Goal: Book appointment/travel/reservation

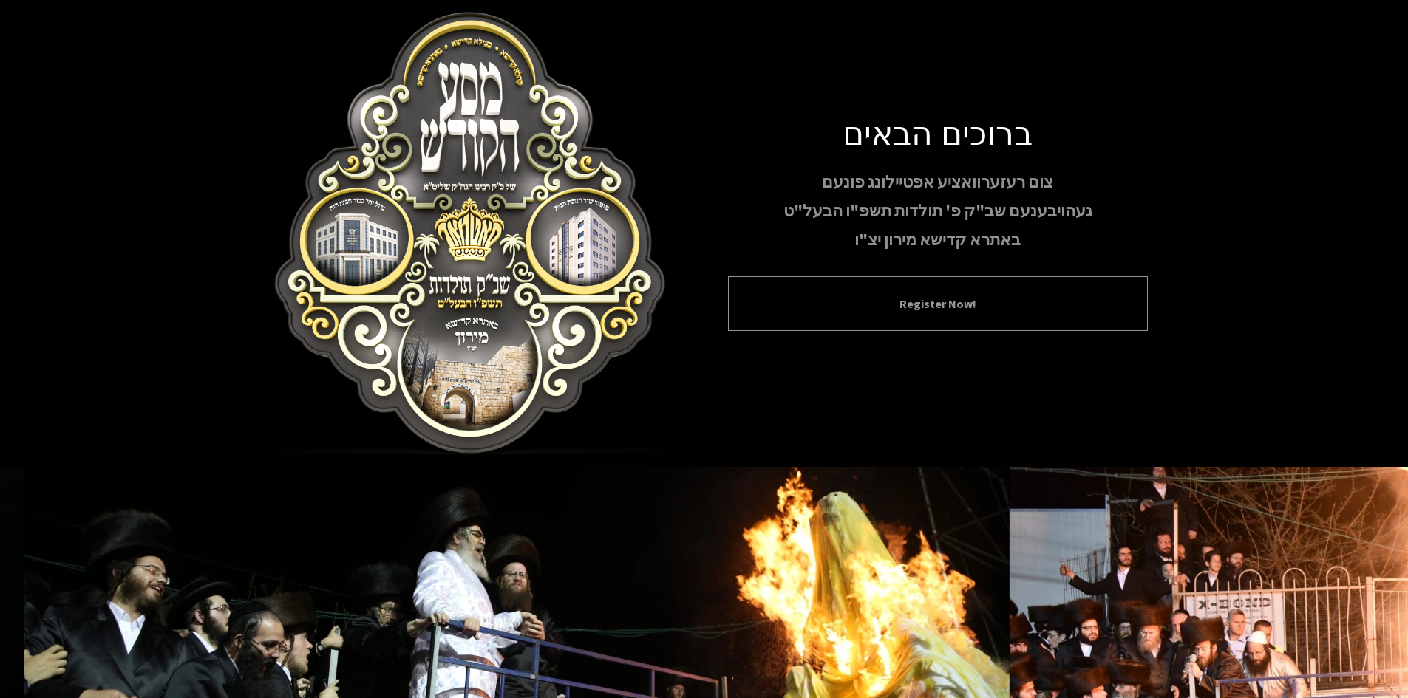
click at [953, 291] on div "Register Now!" at bounding box center [938, 303] width 420 height 55
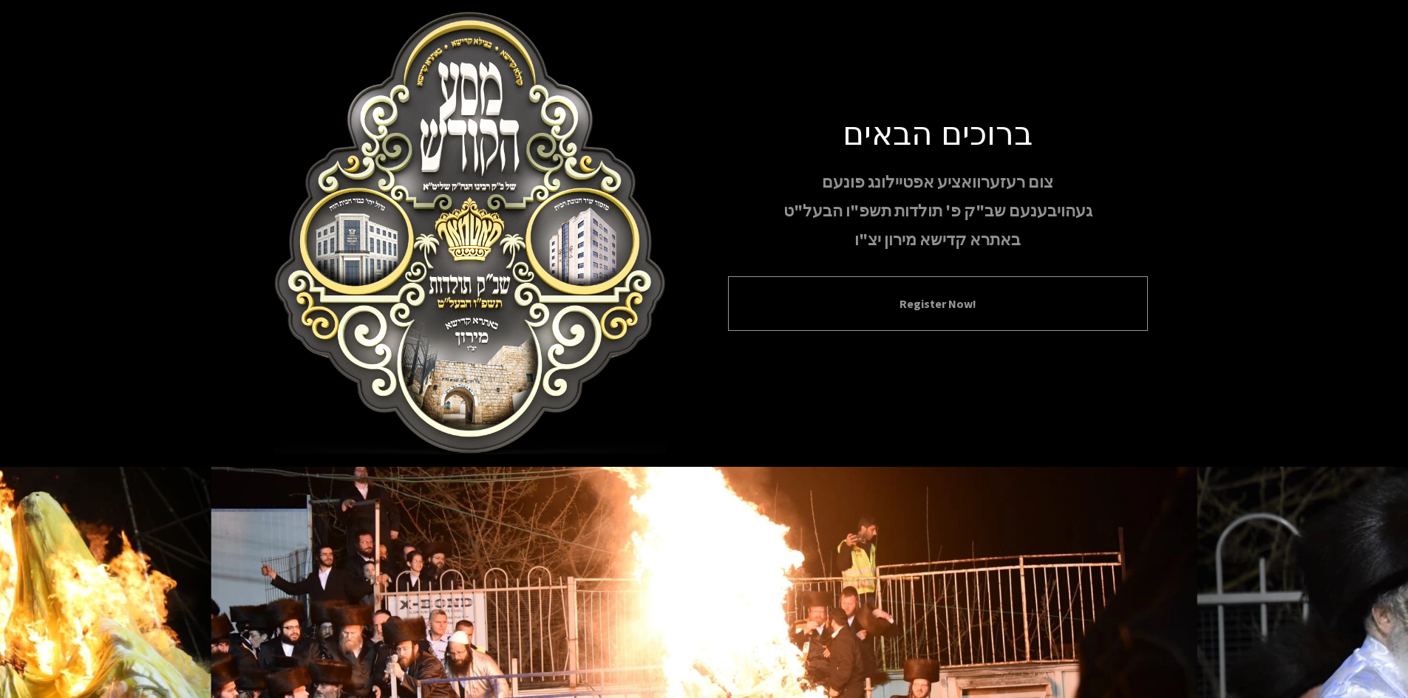
click at [927, 306] on button "Register Now!" at bounding box center [937, 304] width 383 height 18
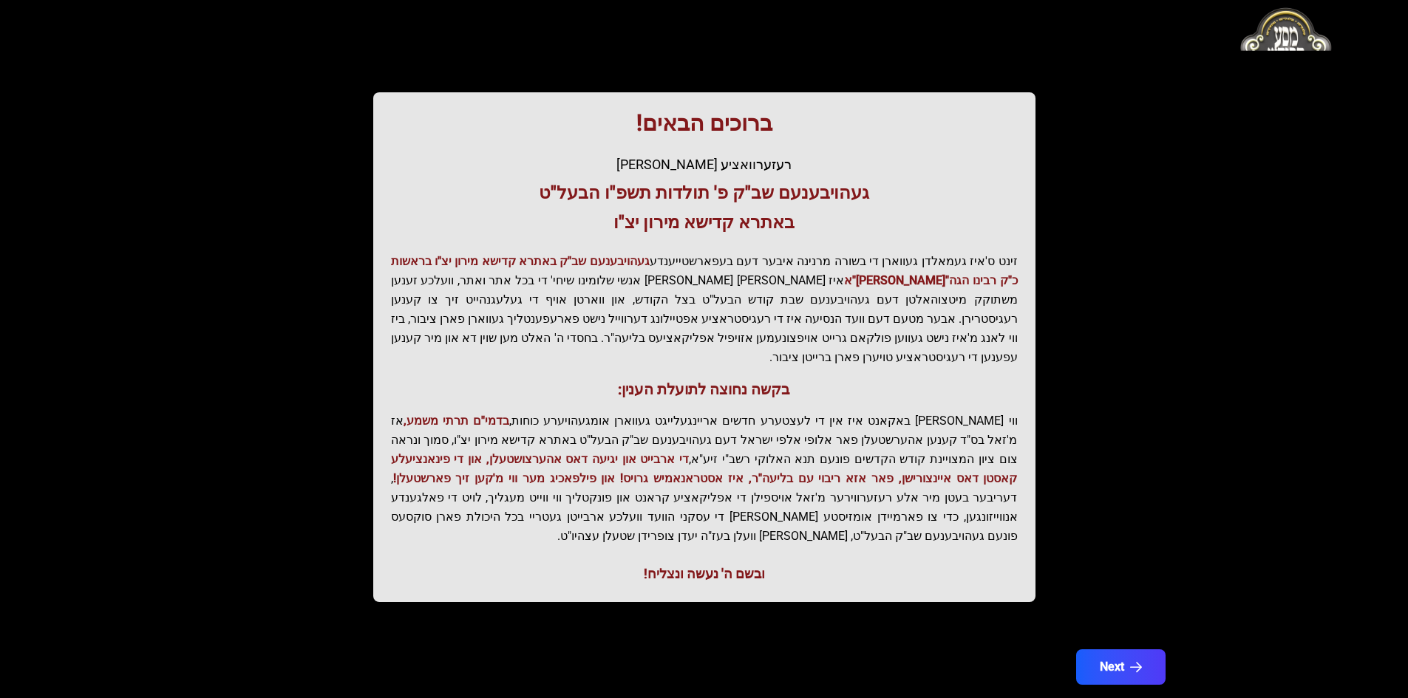
scroll to position [157, 0]
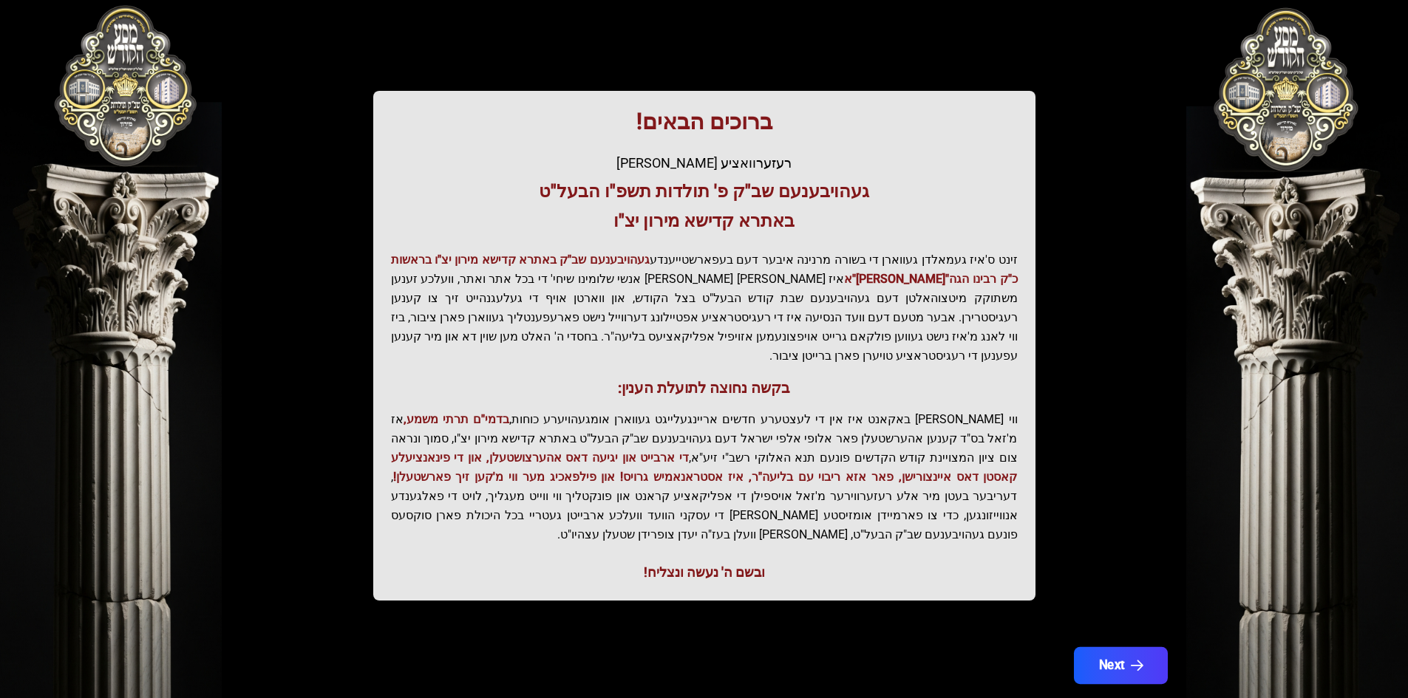
click at [1126, 647] on button "Next" at bounding box center [1120, 665] width 94 height 37
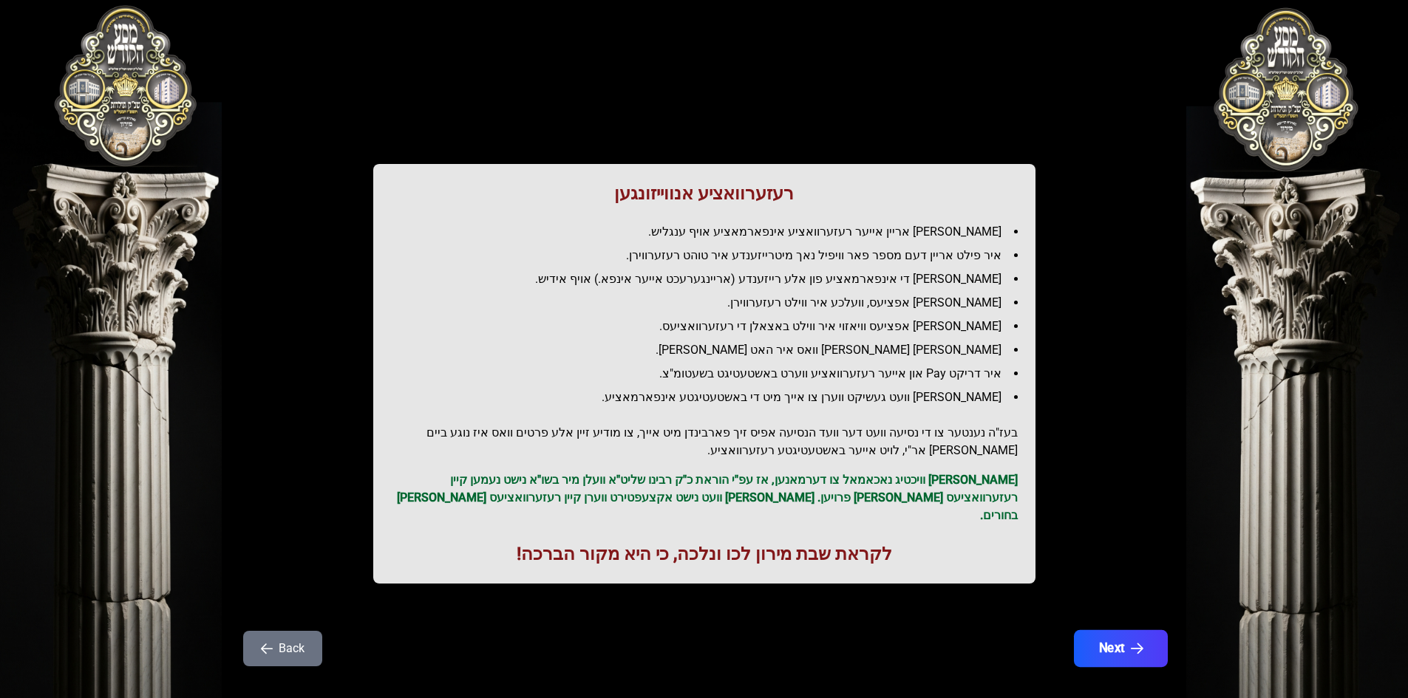
scroll to position [17, 0]
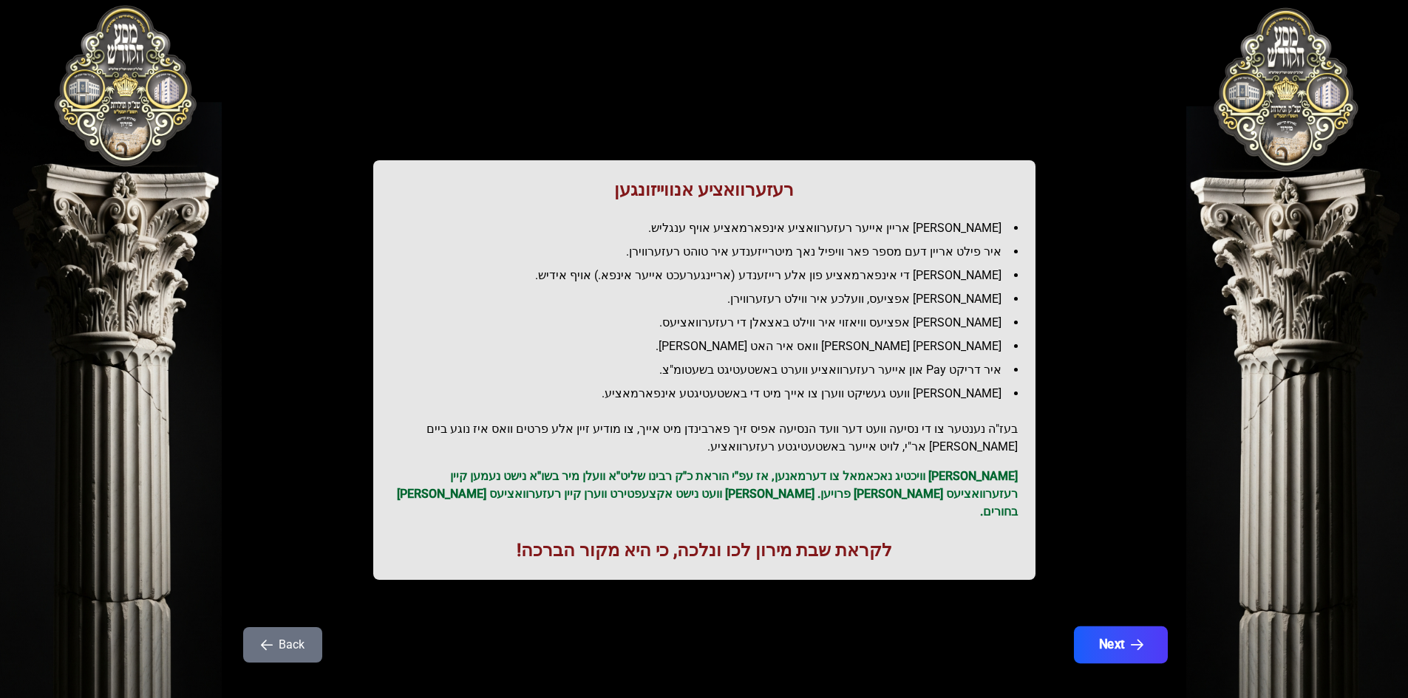
click at [1121, 628] on button "Next" at bounding box center [1120, 645] width 94 height 37
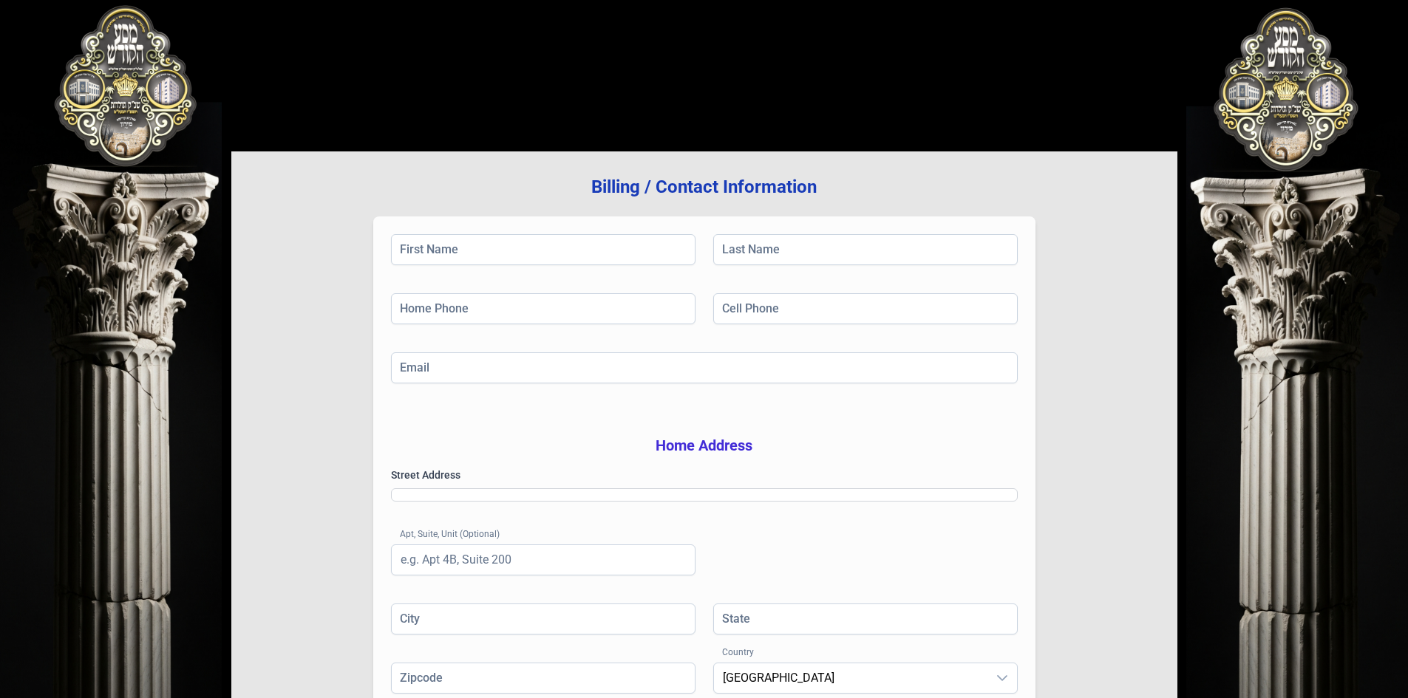
scroll to position [0, 0]
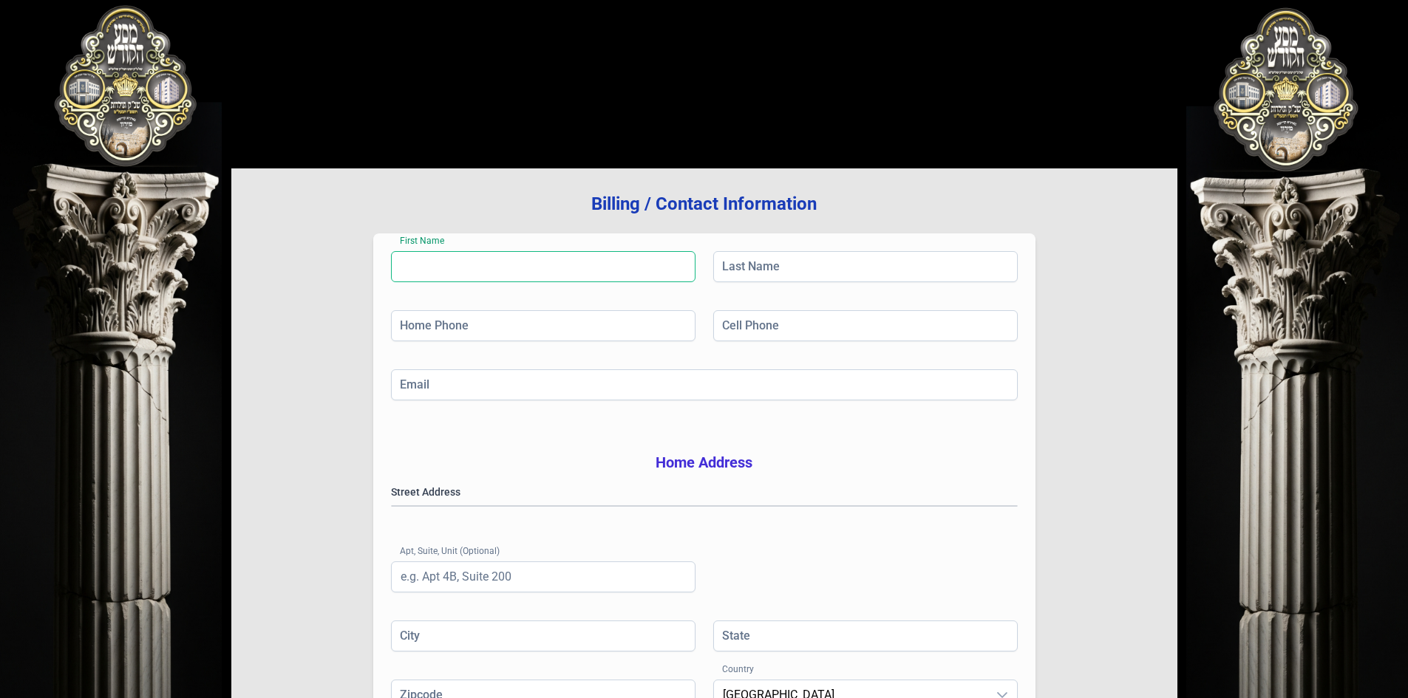
click at [548, 262] on input "First Name" at bounding box center [543, 266] width 304 height 31
type input "[PERSON_NAME]"
type input "[PHONE_NUMBER]"
type input "[EMAIL_ADDRESS][DOMAIN_NAME]"
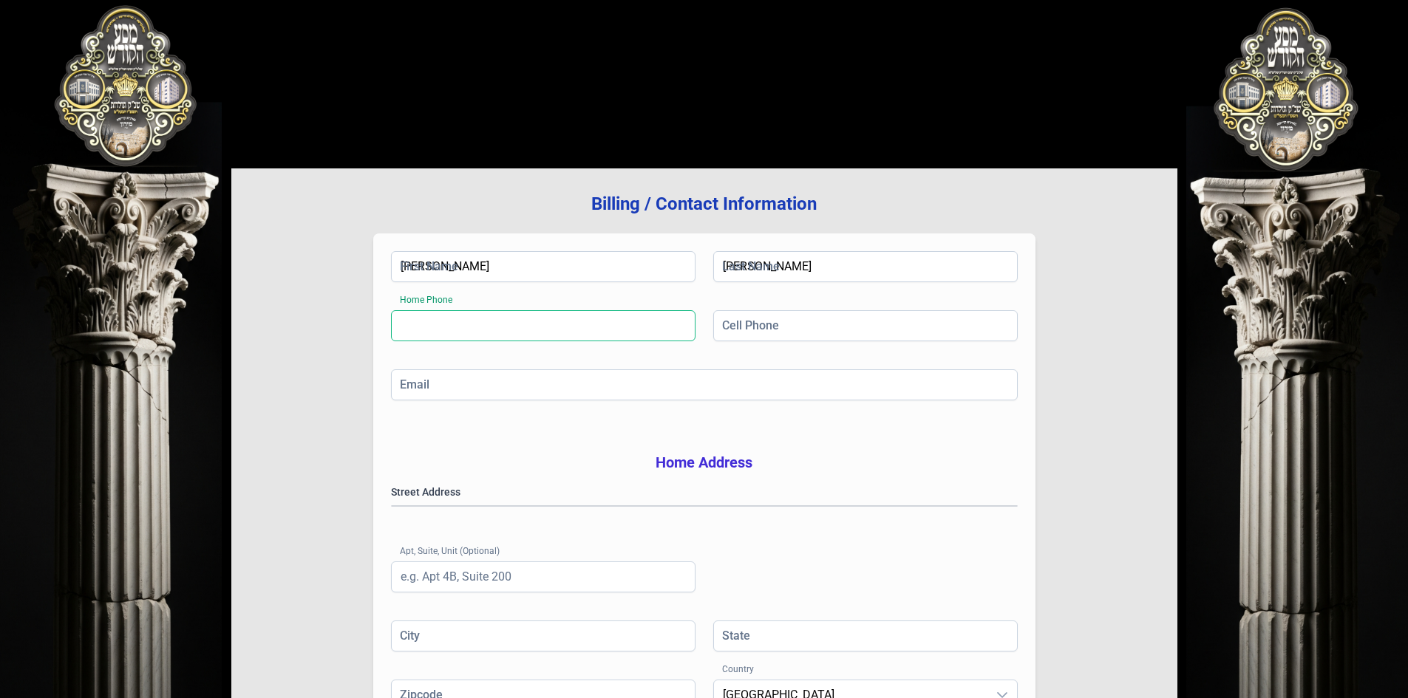
type input "[GEOGRAPHIC_DATA]"
type input "NY"
type input "11219"
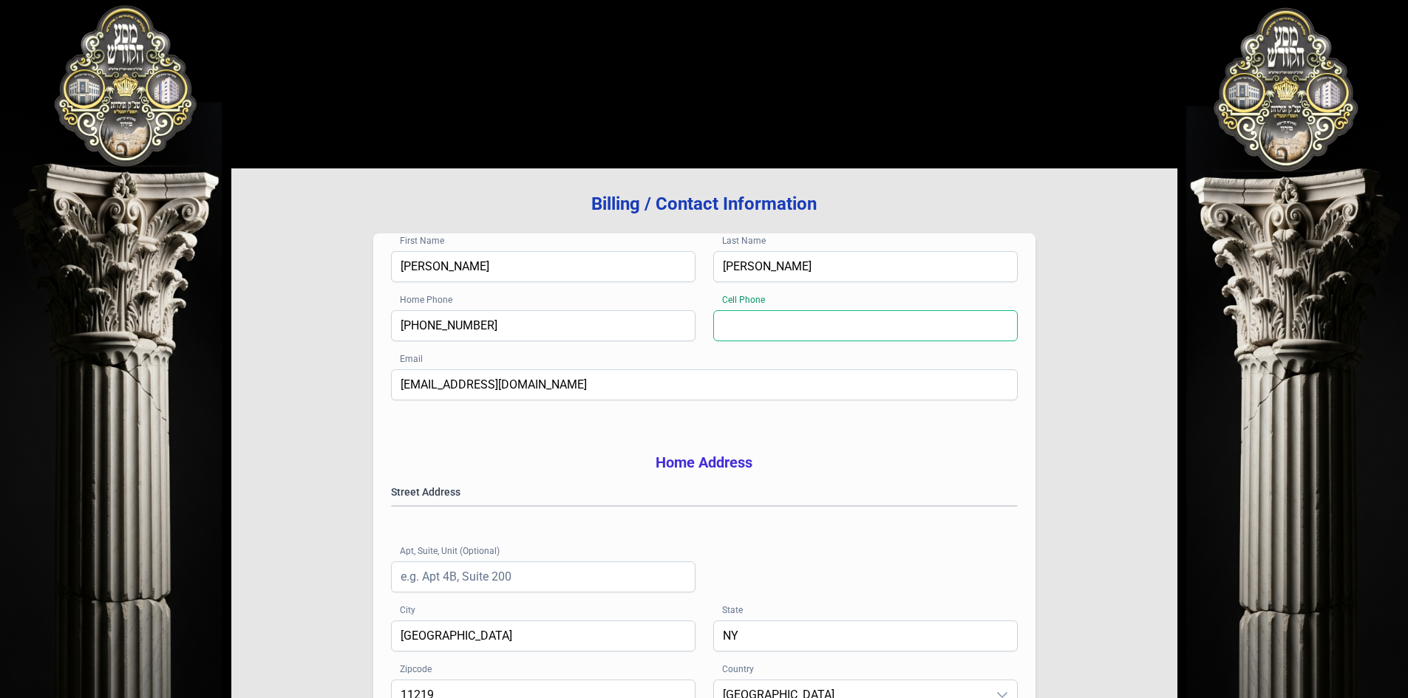
click at [758, 336] on input "Cell Phone" at bounding box center [865, 325] width 304 height 31
type input "[PHONE_NUMBER]"
drag, startPoint x: 469, startPoint y: 331, endPoint x: 346, endPoint y: 321, distance: 123.1
click at [346, 321] on div "Billing / Contact Information First Name [PERSON_NAME] Last Name [PERSON_NAME] …" at bounding box center [704, 475] width 946 height 612
click at [456, 327] on input "[PHONE_NUMBER]" at bounding box center [543, 325] width 304 height 31
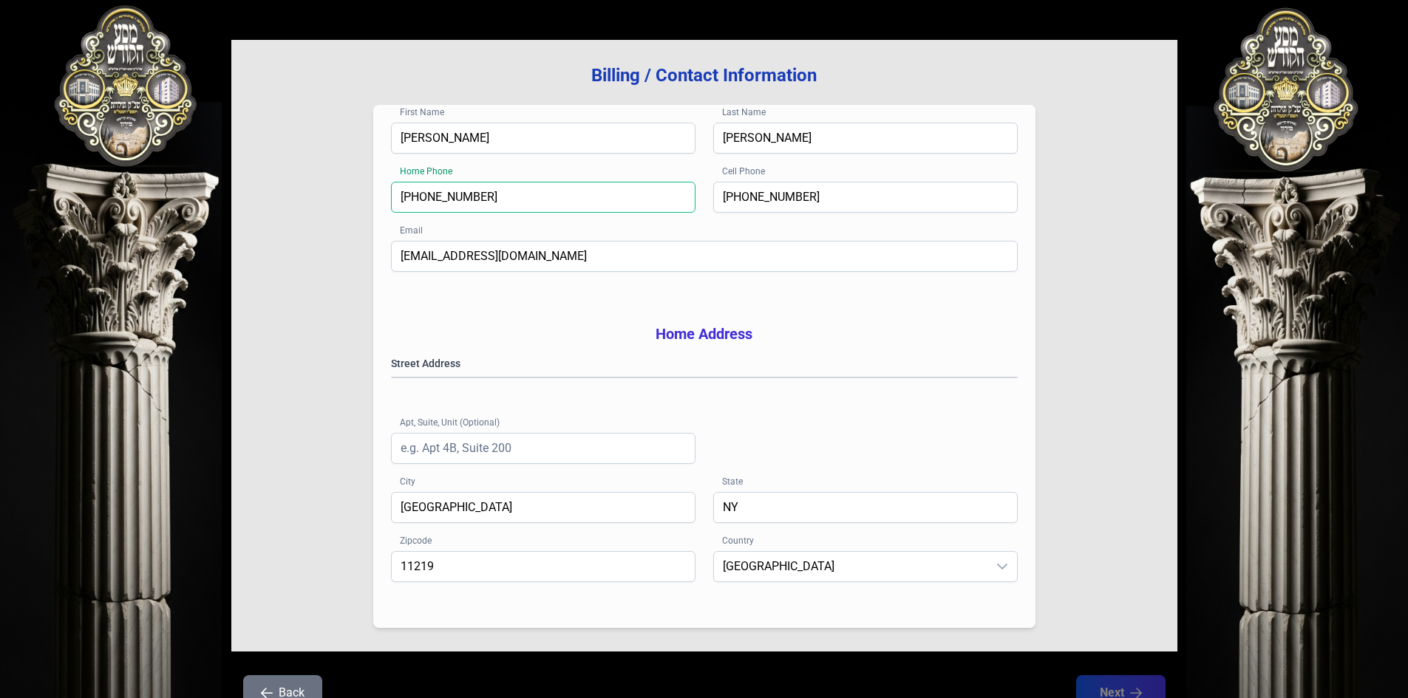
scroll to position [148, 0]
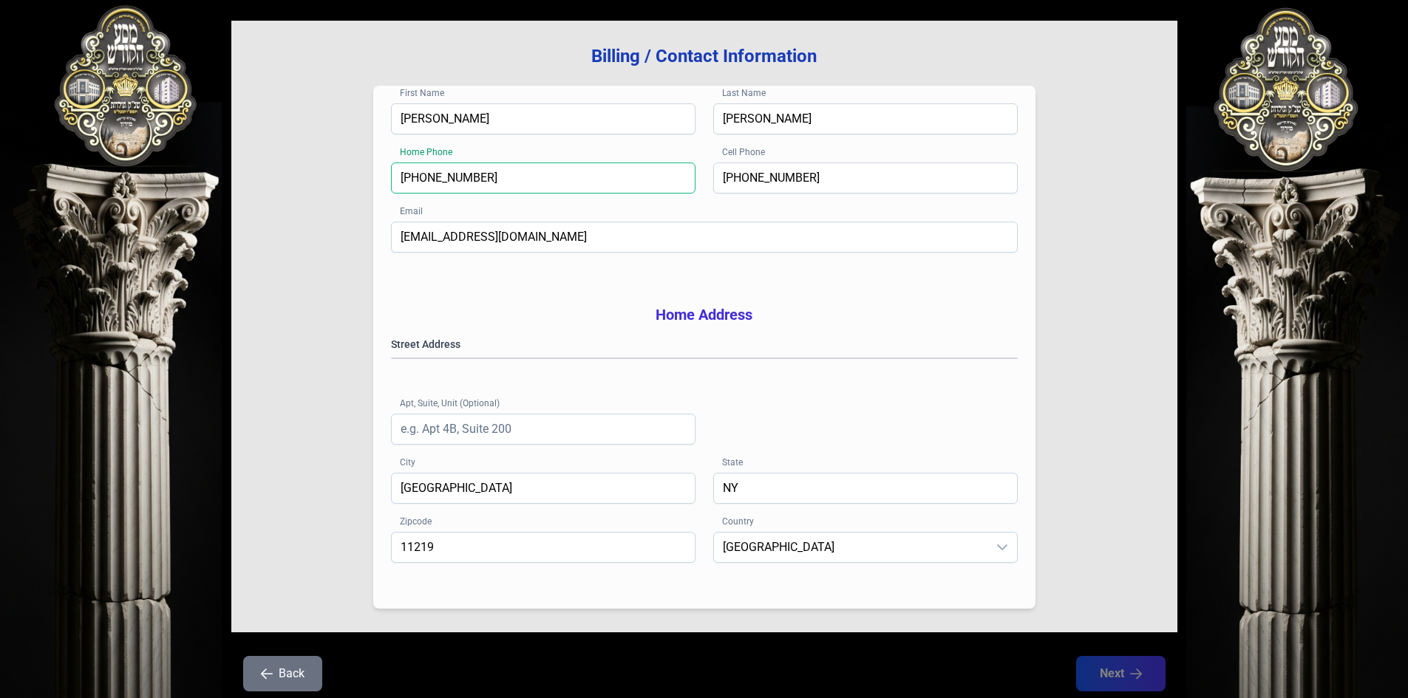
type input "[PHONE_NUMBER]"
click at [392, 358] on gmp-place-autocomplete at bounding box center [392, 358] width 0 height 0
type input "112191434"
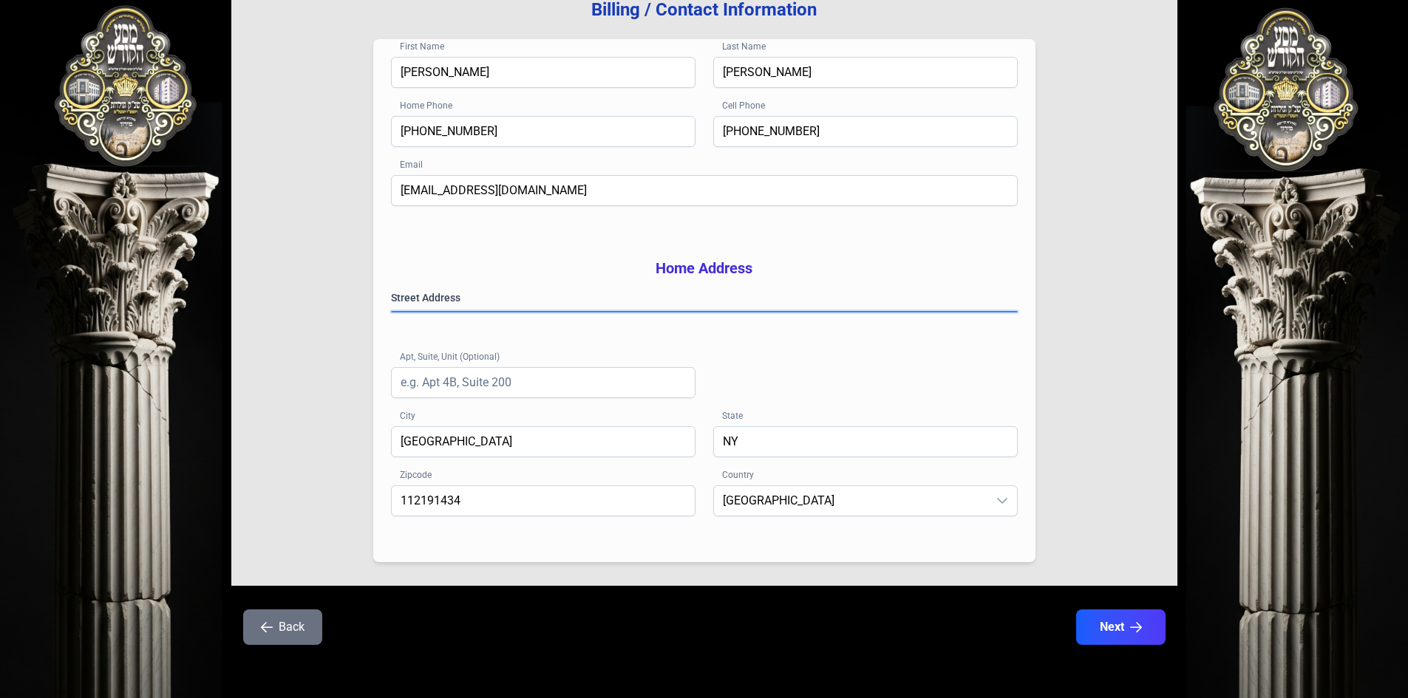
scroll to position [217, 0]
click at [1136, 629] on icon "button" at bounding box center [1136, 628] width 13 height 13
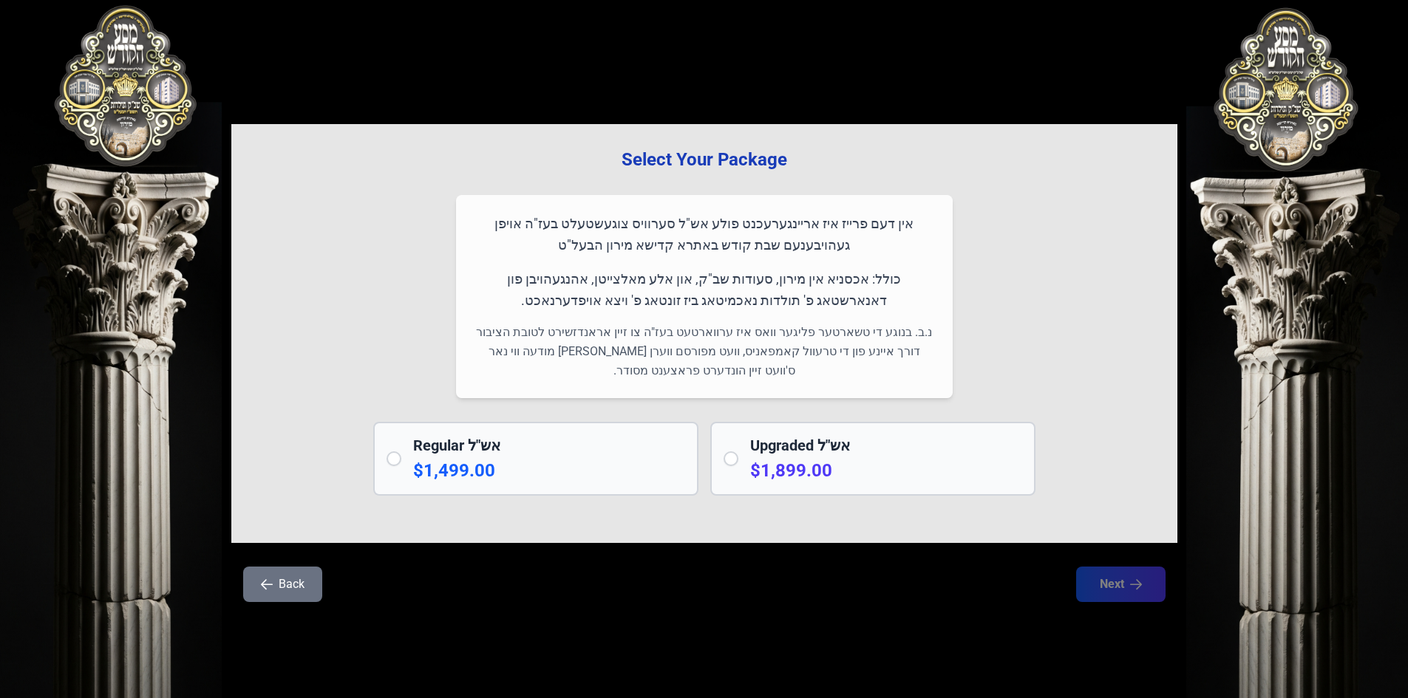
scroll to position [0, 0]
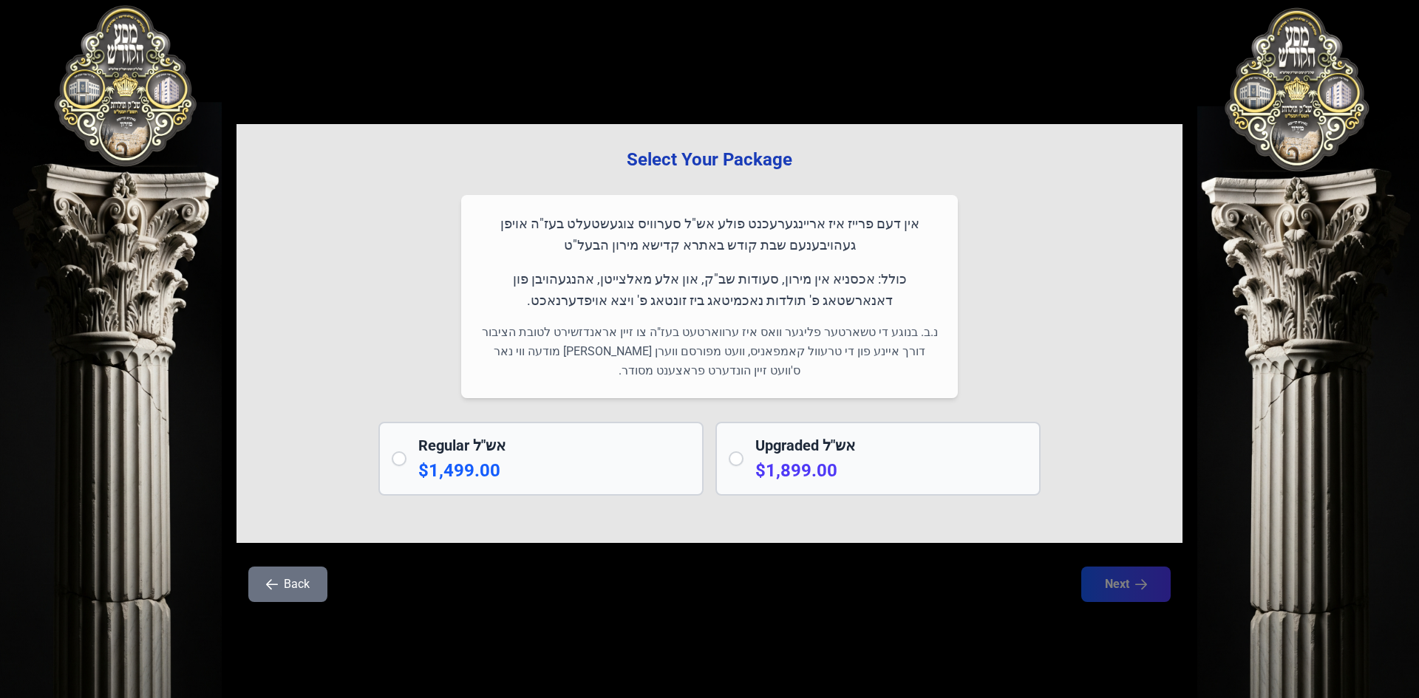
click at [398, 460] on input "radio" at bounding box center [399, 459] width 15 height 15
radio input "true"
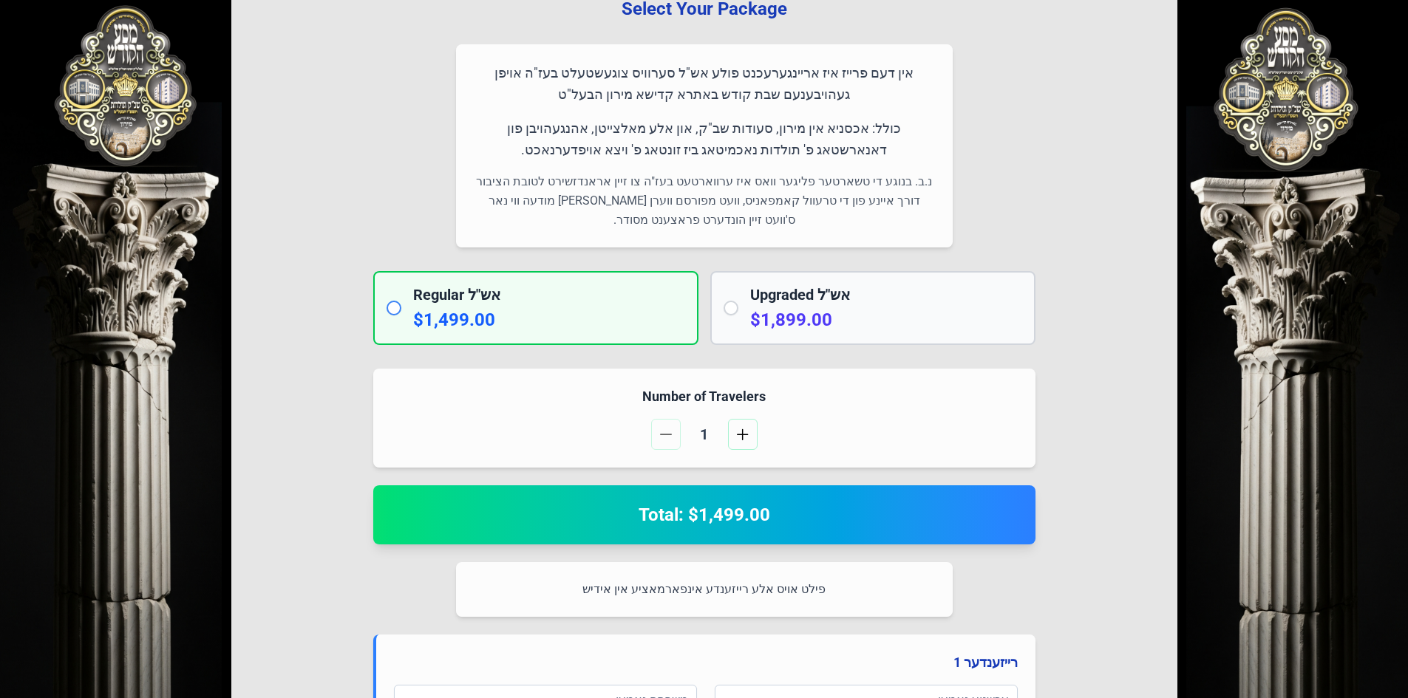
scroll to position [222, 0]
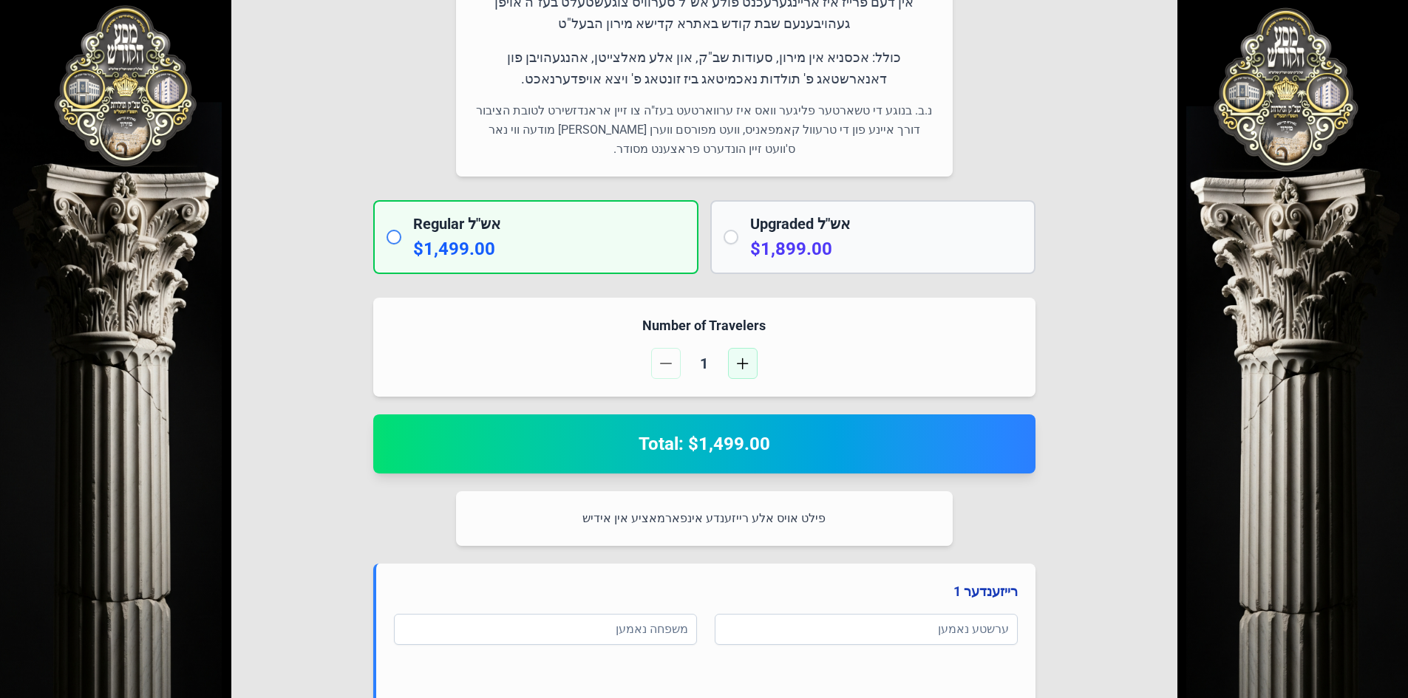
click at [746, 367] on span "button" at bounding box center [743, 364] width 12 height 12
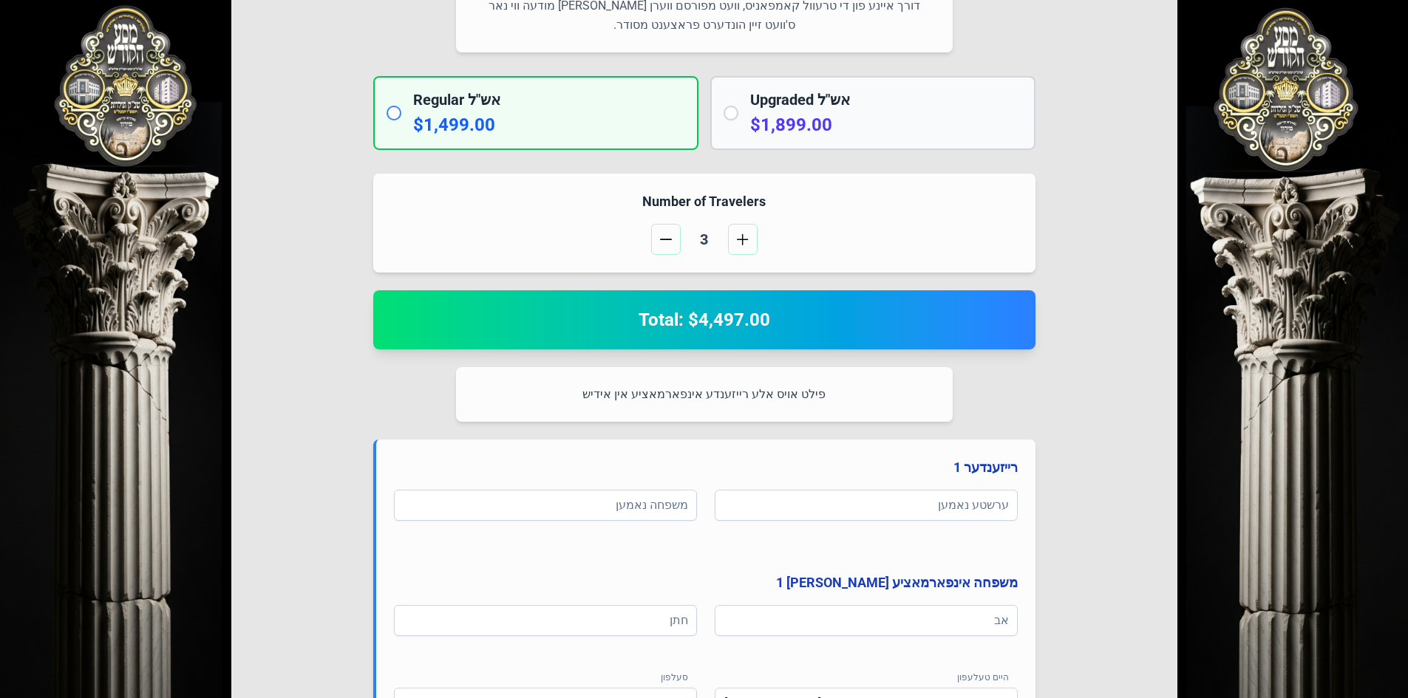
scroll to position [443, 0]
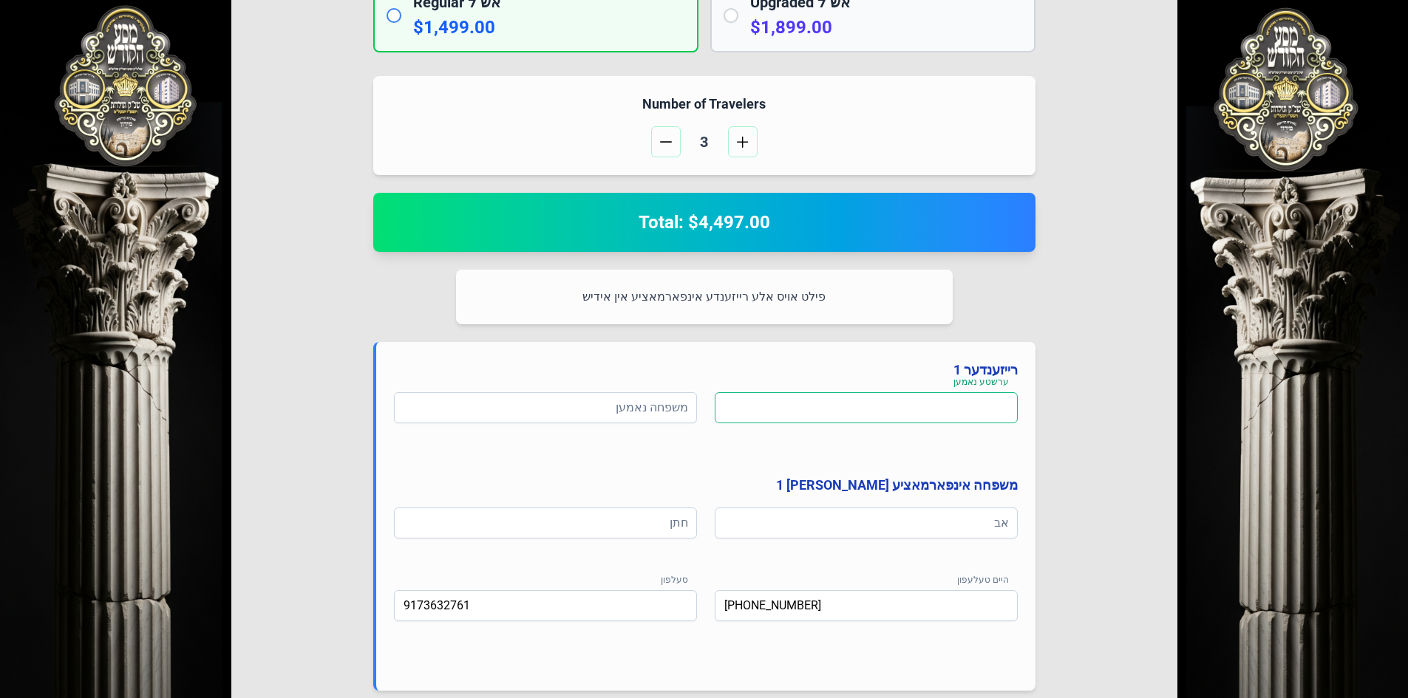
click at [893, 410] on input at bounding box center [866, 407] width 303 height 31
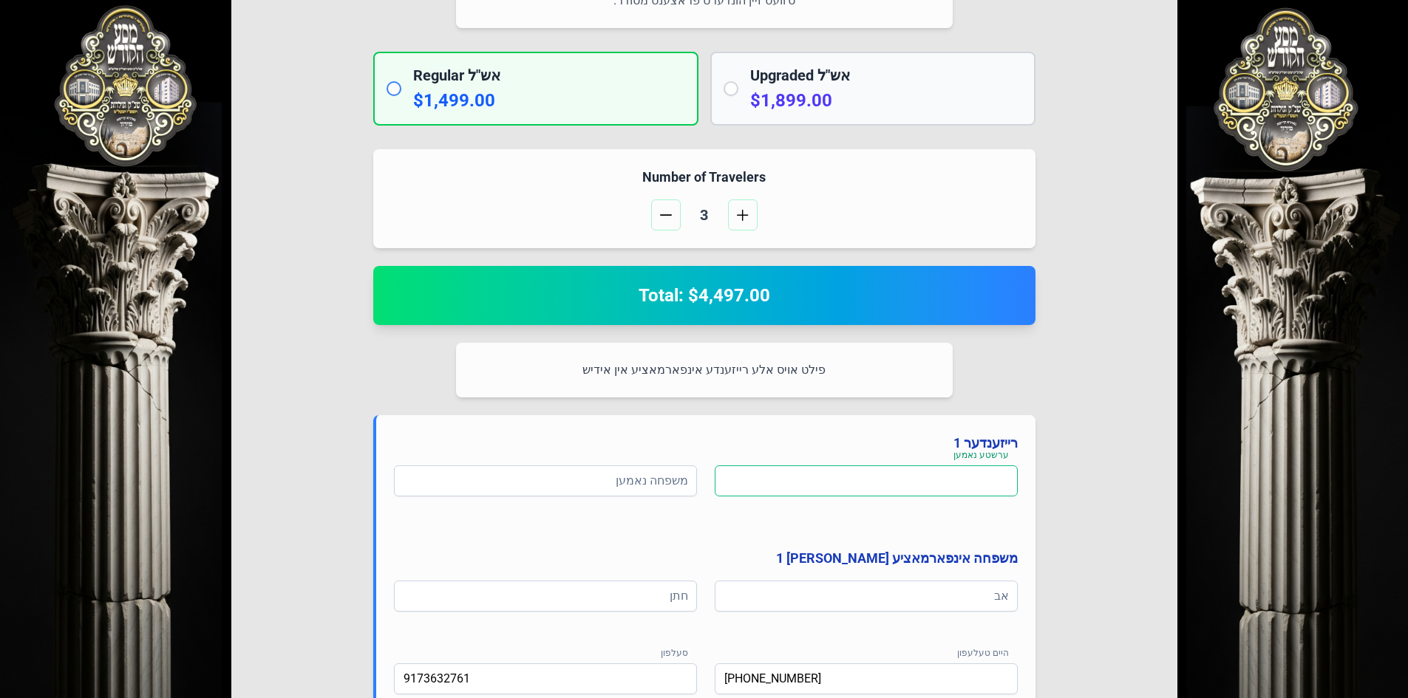
scroll to position [370, 0]
type input "[PERSON_NAME]"
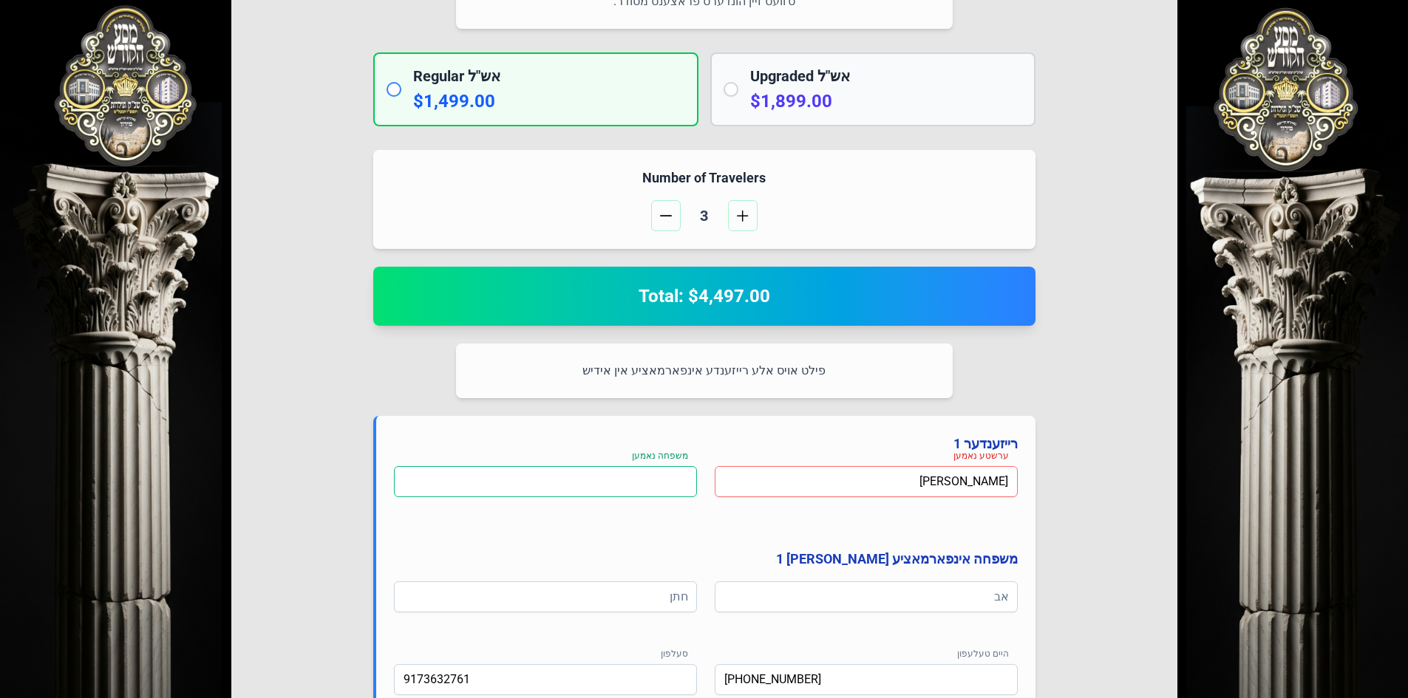
click at [506, 491] on input at bounding box center [545, 481] width 303 height 31
type input "[PERSON_NAME]"
click at [865, 604] on input at bounding box center [866, 597] width 303 height 31
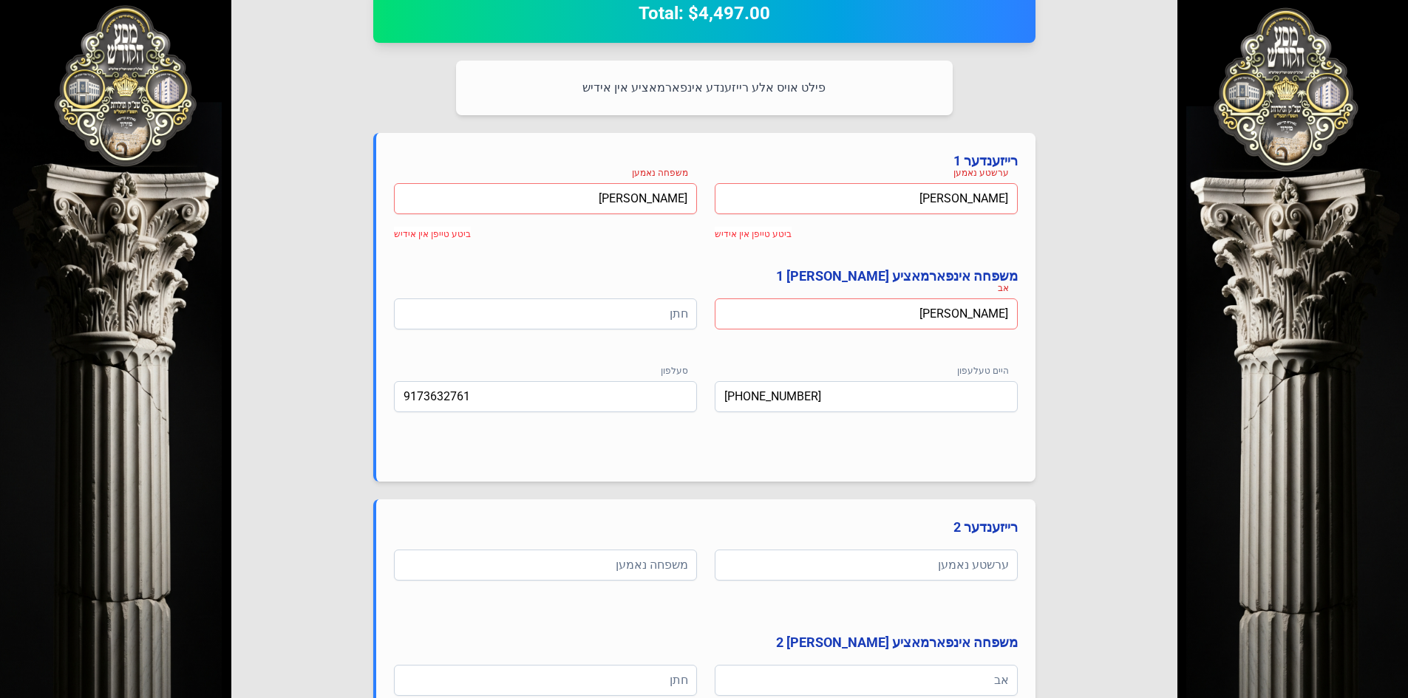
scroll to position [665, 0]
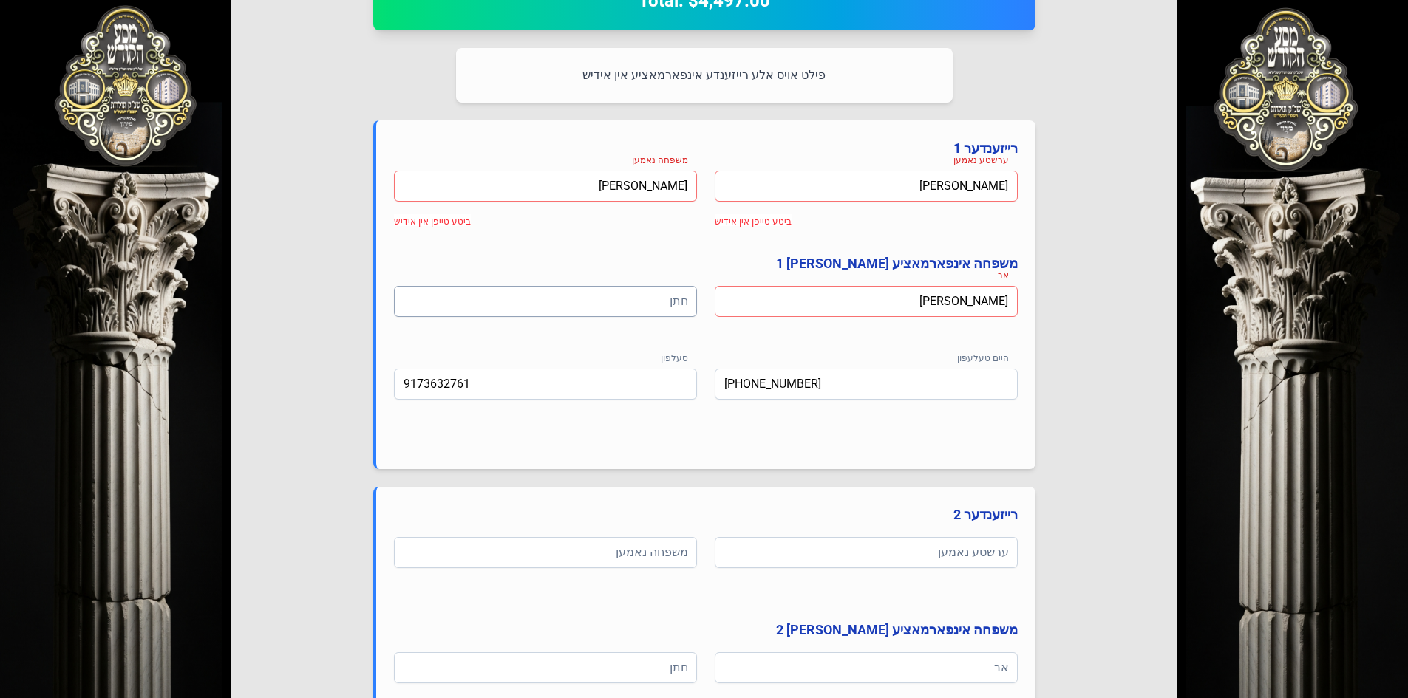
type input "[PERSON_NAME]"
click at [579, 301] on input at bounding box center [545, 301] width 303 height 31
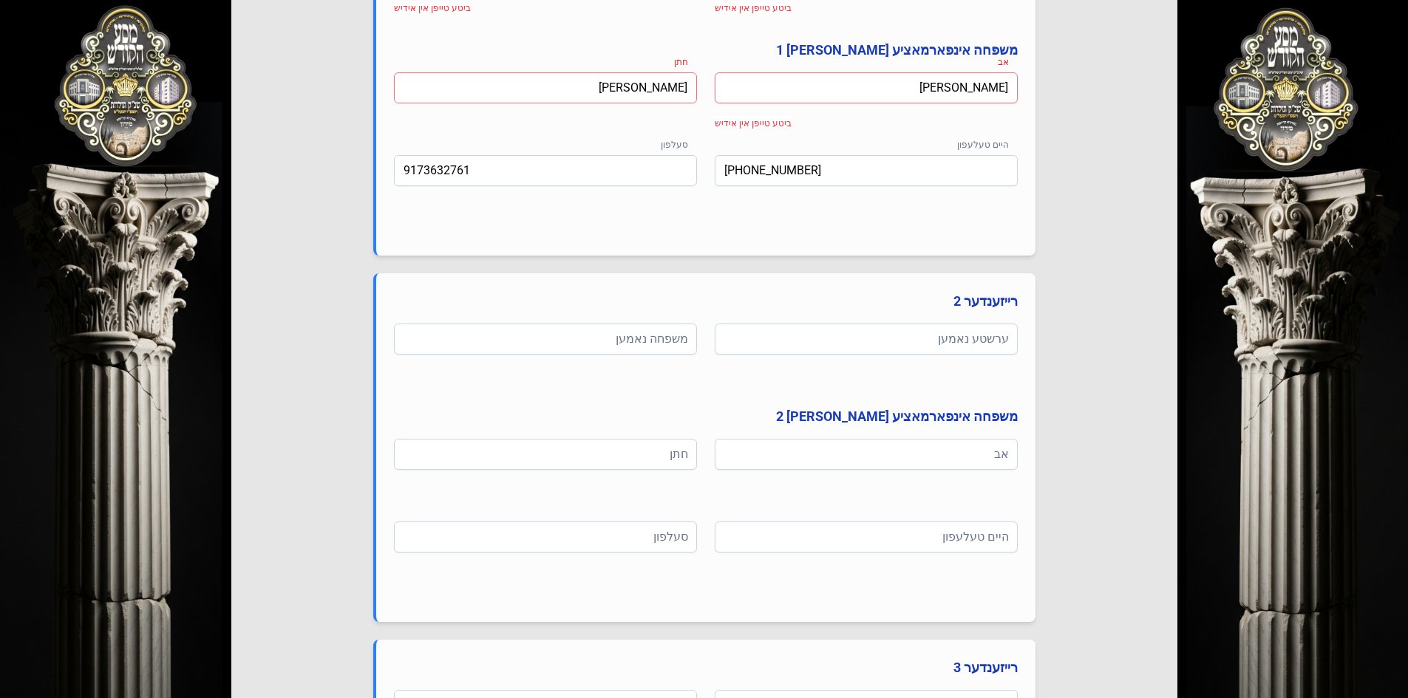
scroll to position [887, 0]
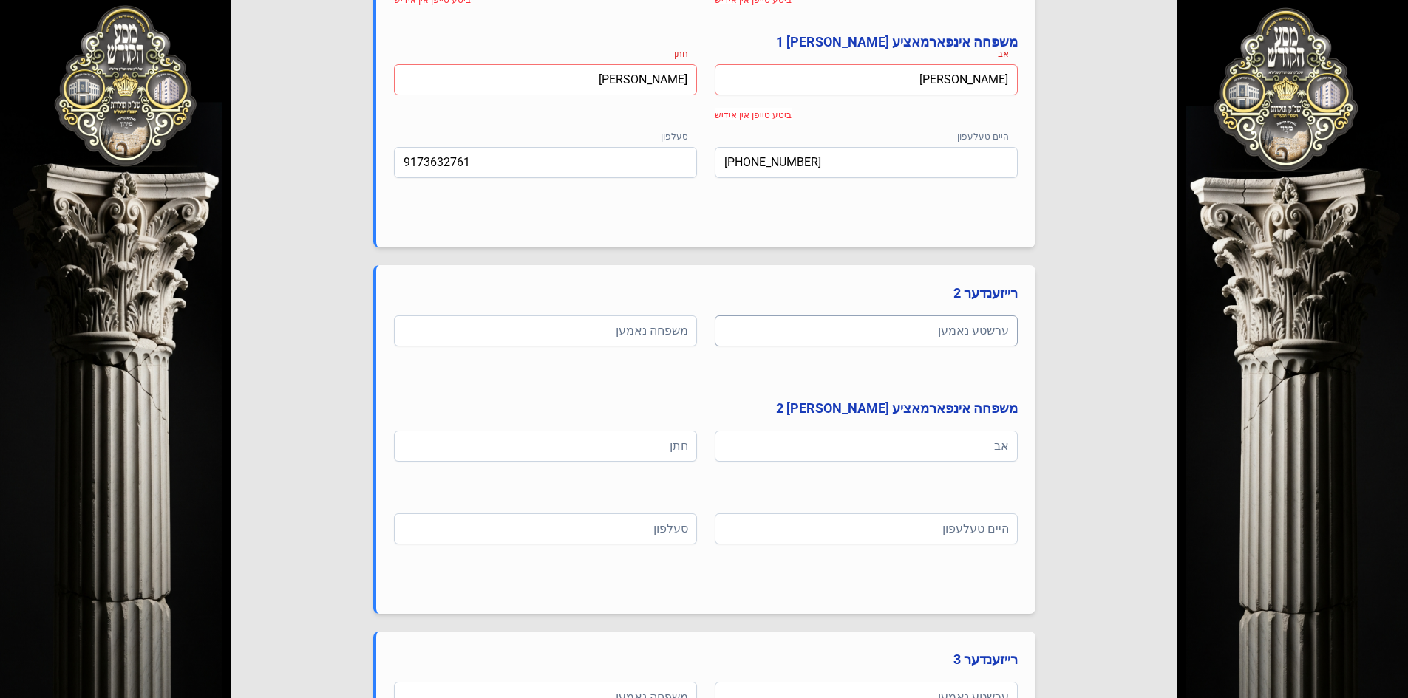
type input "[PERSON_NAME]"
click at [882, 336] on input at bounding box center [866, 331] width 303 height 31
type input "Berl"
click at [592, 328] on input at bounding box center [545, 331] width 303 height 31
type input "[PERSON_NAME]"
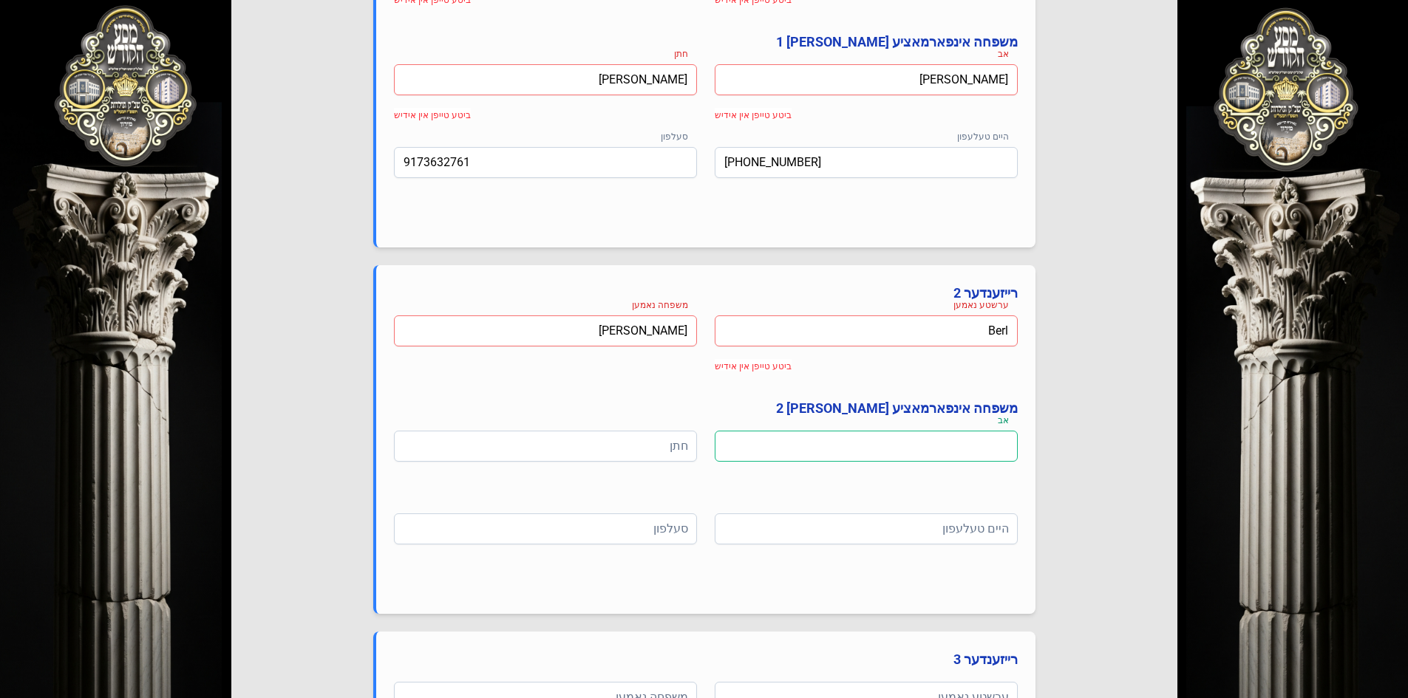
click at [904, 451] on input at bounding box center [866, 446] width 303 height 31
type input "[PERSON_NAME]"
click at [604, 455] on input at bounding box center [545, 446] width 303 height 31
type input "[PERSON_NAME]"
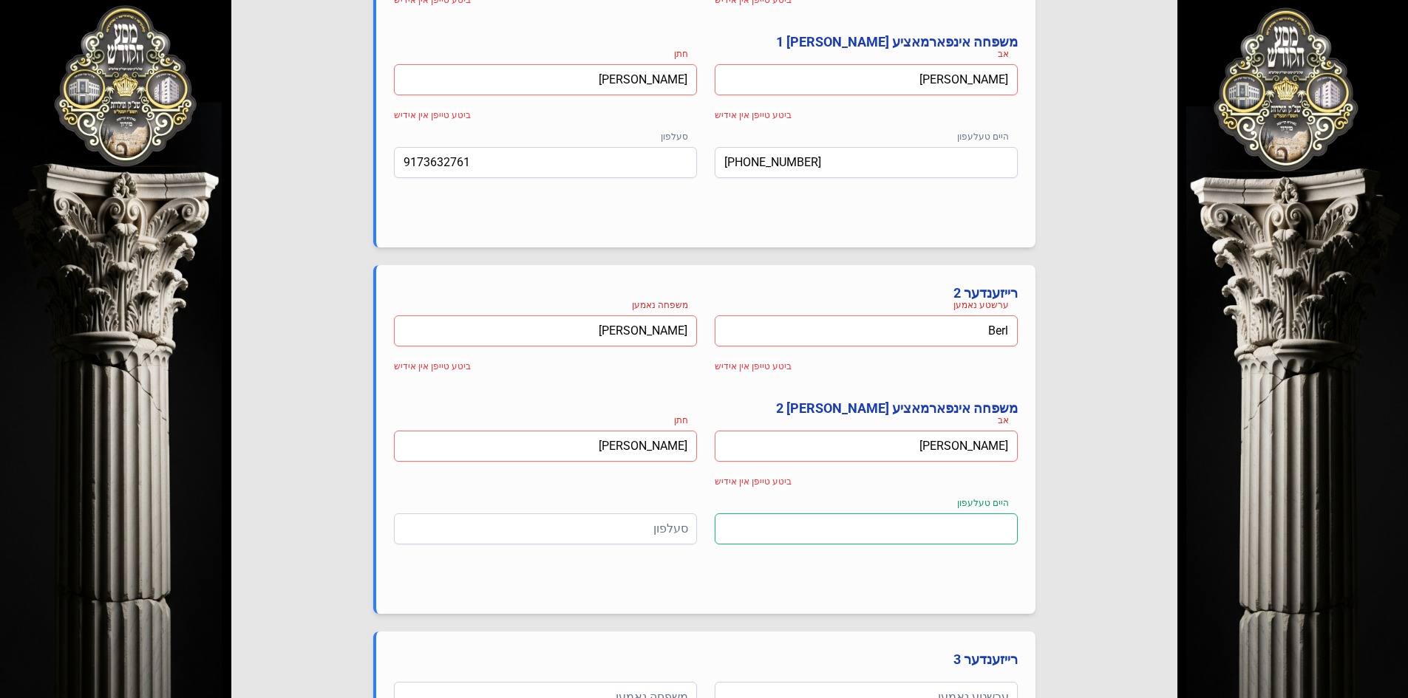
click at [896, 538] on input at bounding box center [866, 529] width 303 height 31
click at [558, 530] on input at bounding box center [545, 529] width 303 height 31
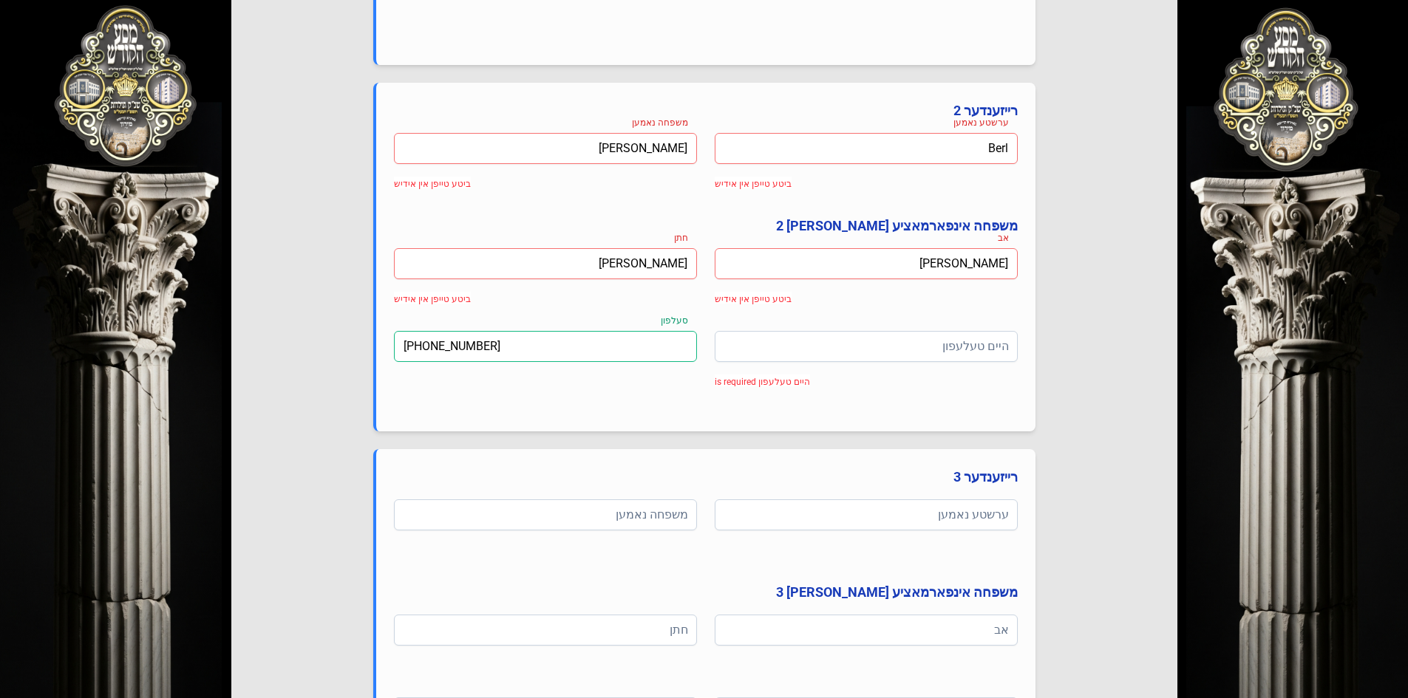
scroll to position [1109, 0]
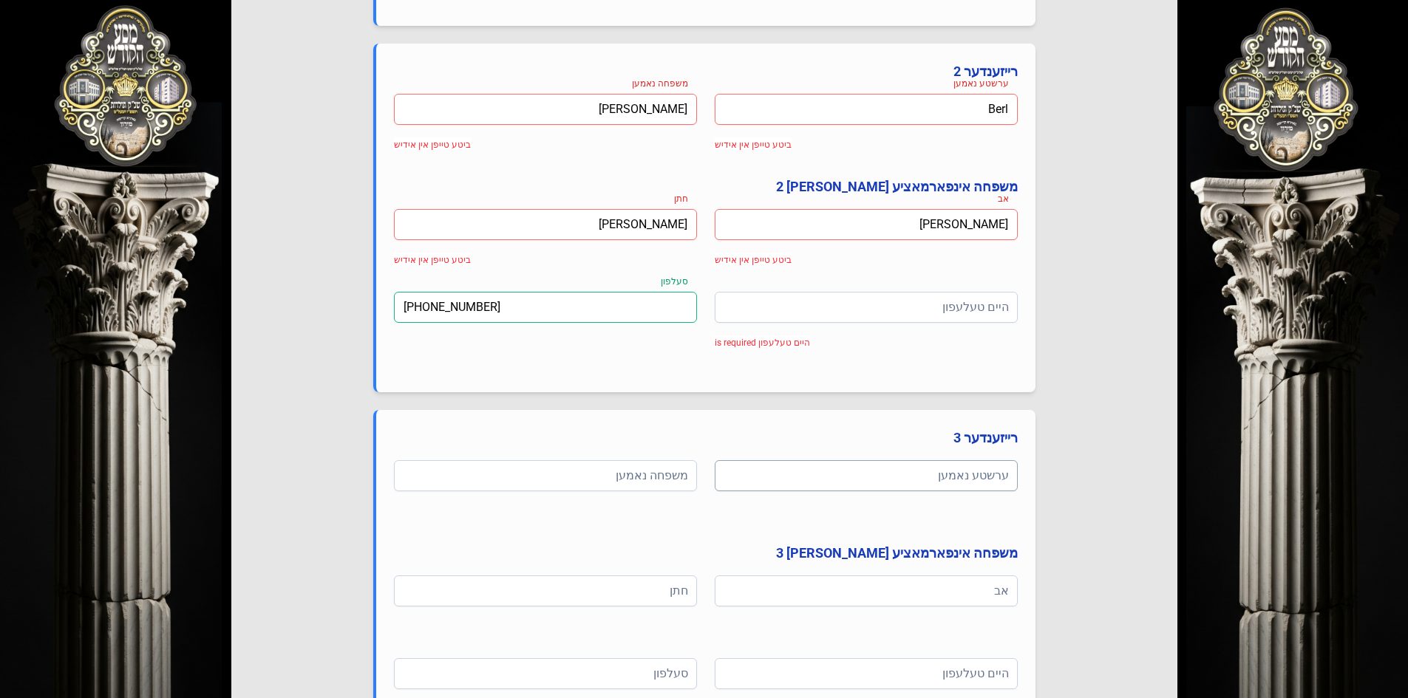
type input "[PHONE_NUMBER]"
click at [862, 470] on input at bounding box center [866, 475] width 303 height 31
type input "[PERSON_NAME]"
click at [583, 466] on input at bounding box center [545, 475] width 303 height 31
type input "[PERSON_NAME]"
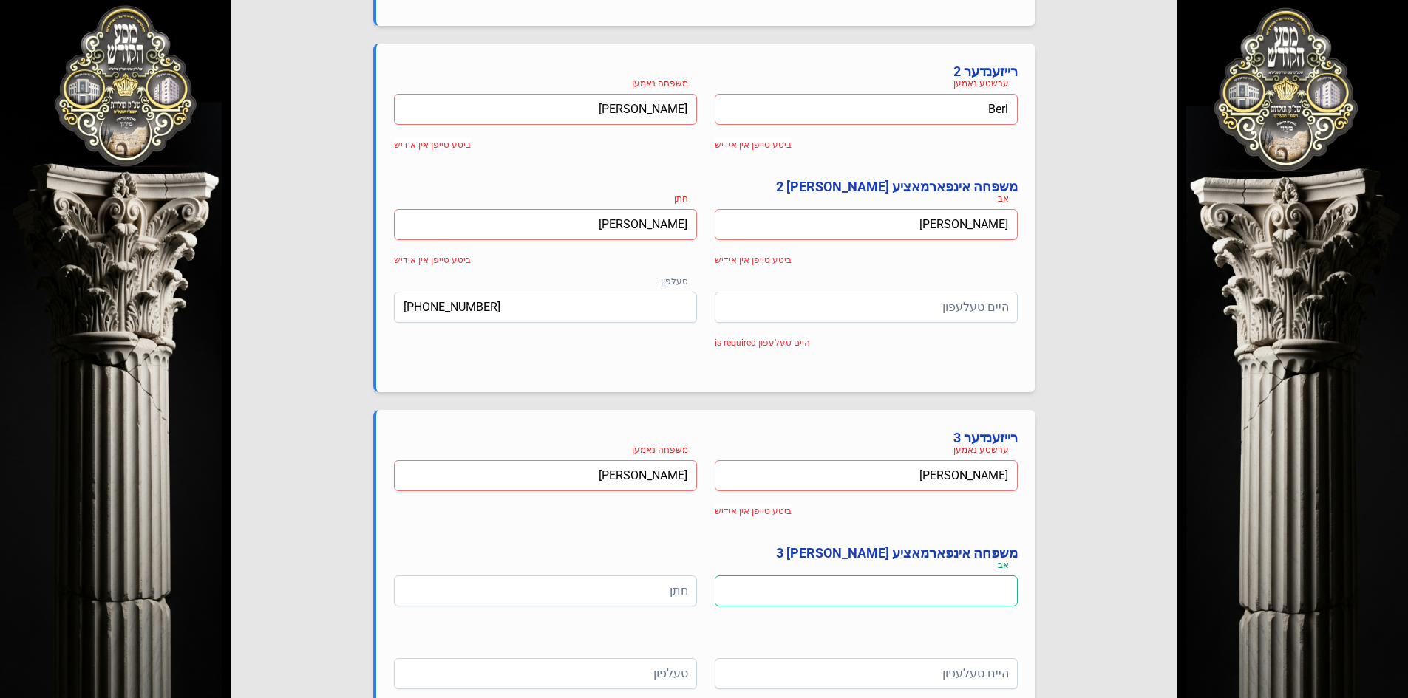
click at [963, 595] on input at bounding box center [866, 591] width 303 height 31
type input "[PERSON_NAME]"
click at [580, 568] on div "ערשטע נאמען [PERSON_NAME] ביטע טייפן אין אידיש משפחה נאמען [PERSON_NAME] ביטע ט…" at bounding box center [706, 594] width 624 height 269
click at [602, 592] on input at bounding box center [545, 591] width 303 height 31
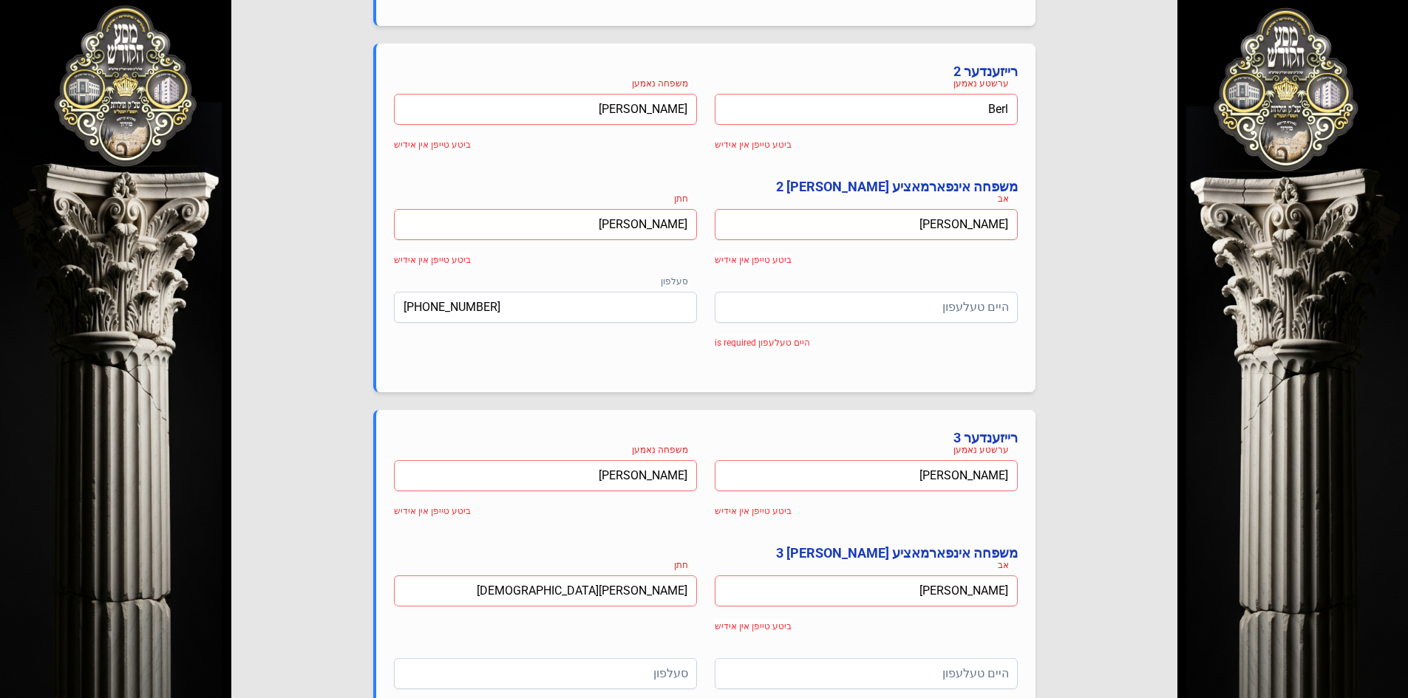
click at [656, 591] on input "[PERSON_NAME][DEMOGRAPHIC_DATA]" at bounding box center [545, 591] width 303 height 31
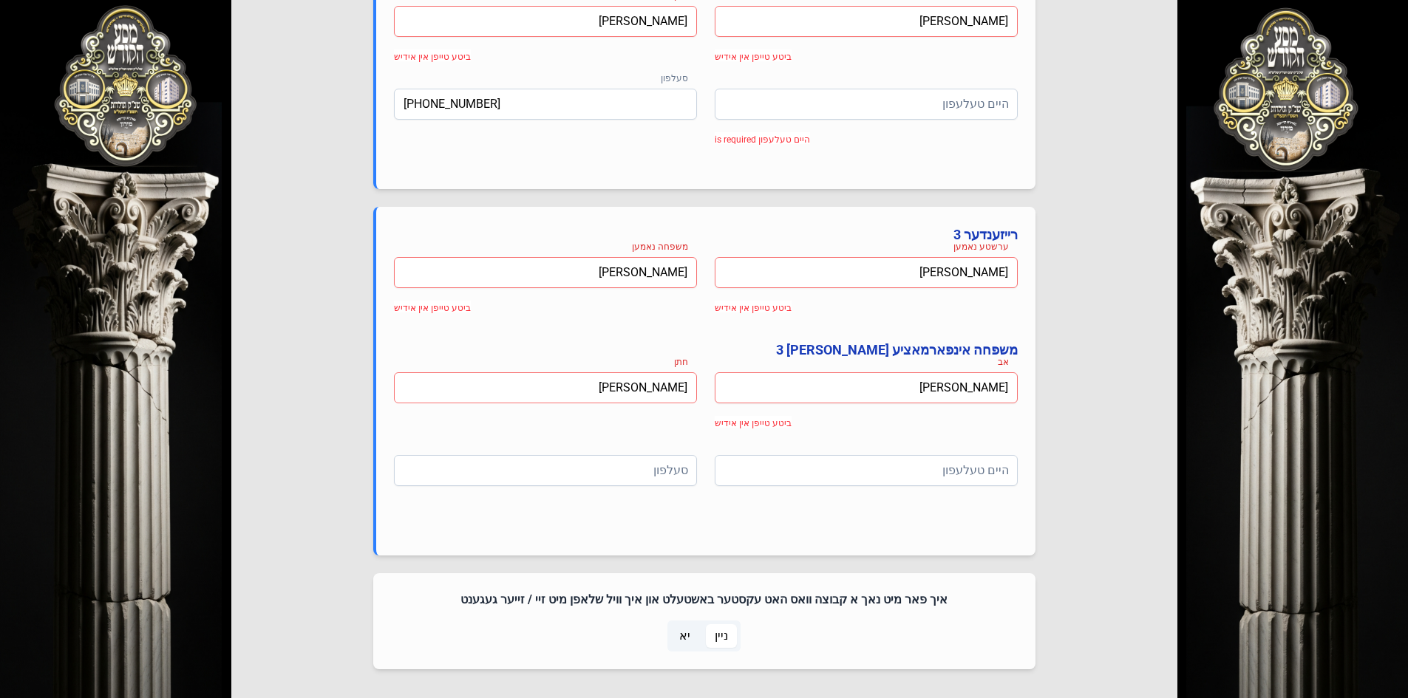
scroll to position [1330, 0]
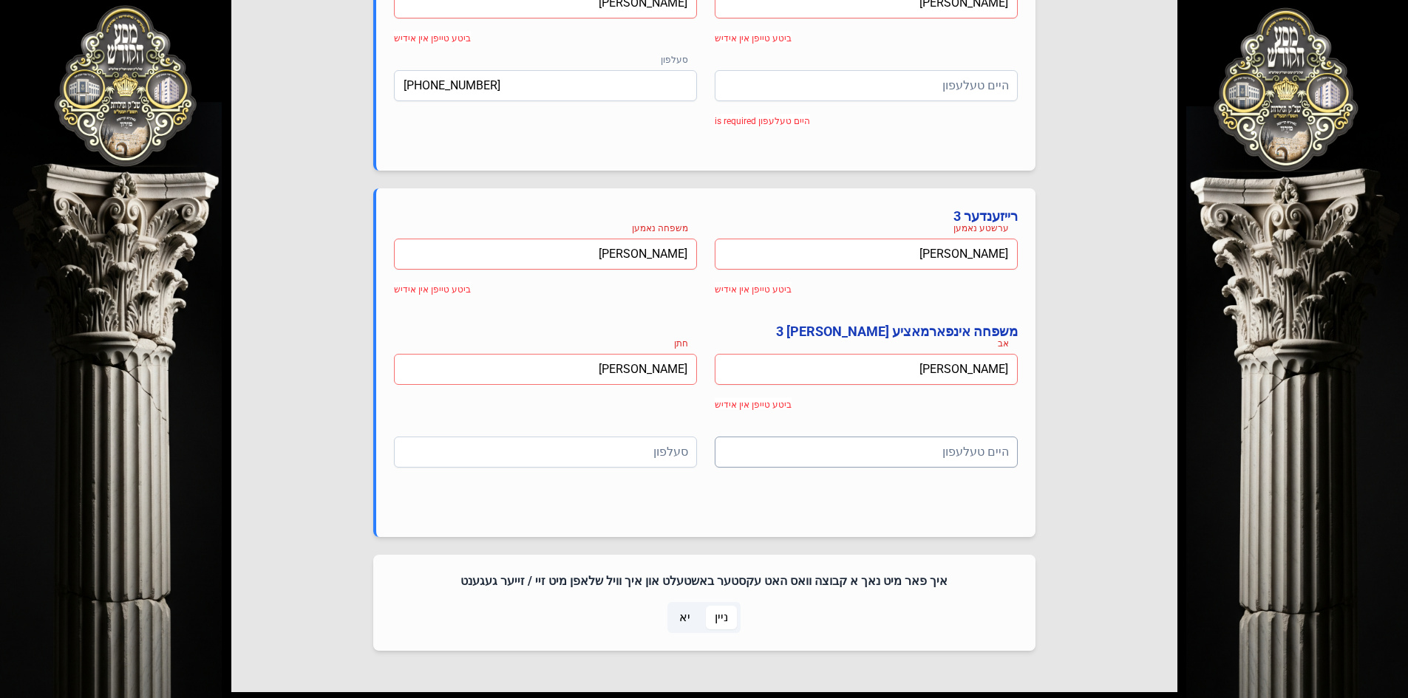
type input "[PERSON_NAME]"
click at [896, 452] on input at bounding box center [866, 452] width 303 height 31
click at [593, 462] on input at bounding box center [545, 452] width 303 height 31
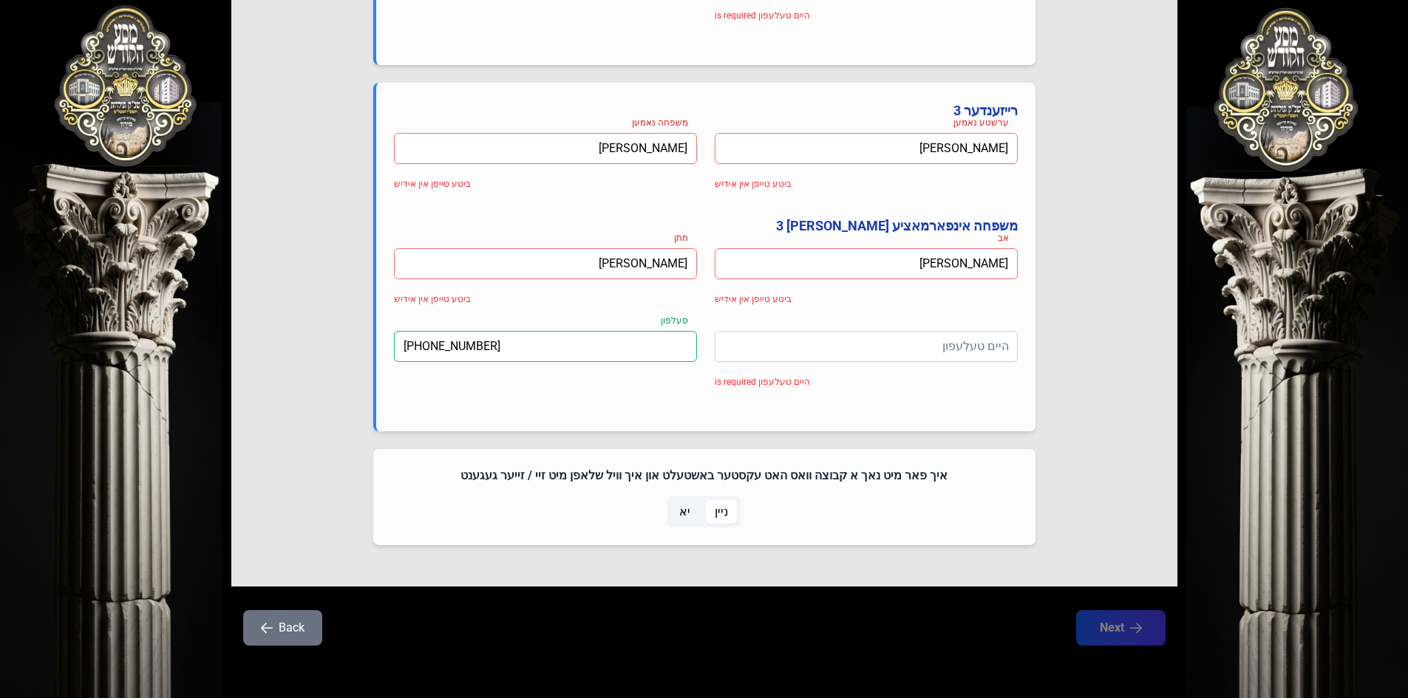
scroll to position [1437, 0]
type input "[PHONE_NUMBER]"
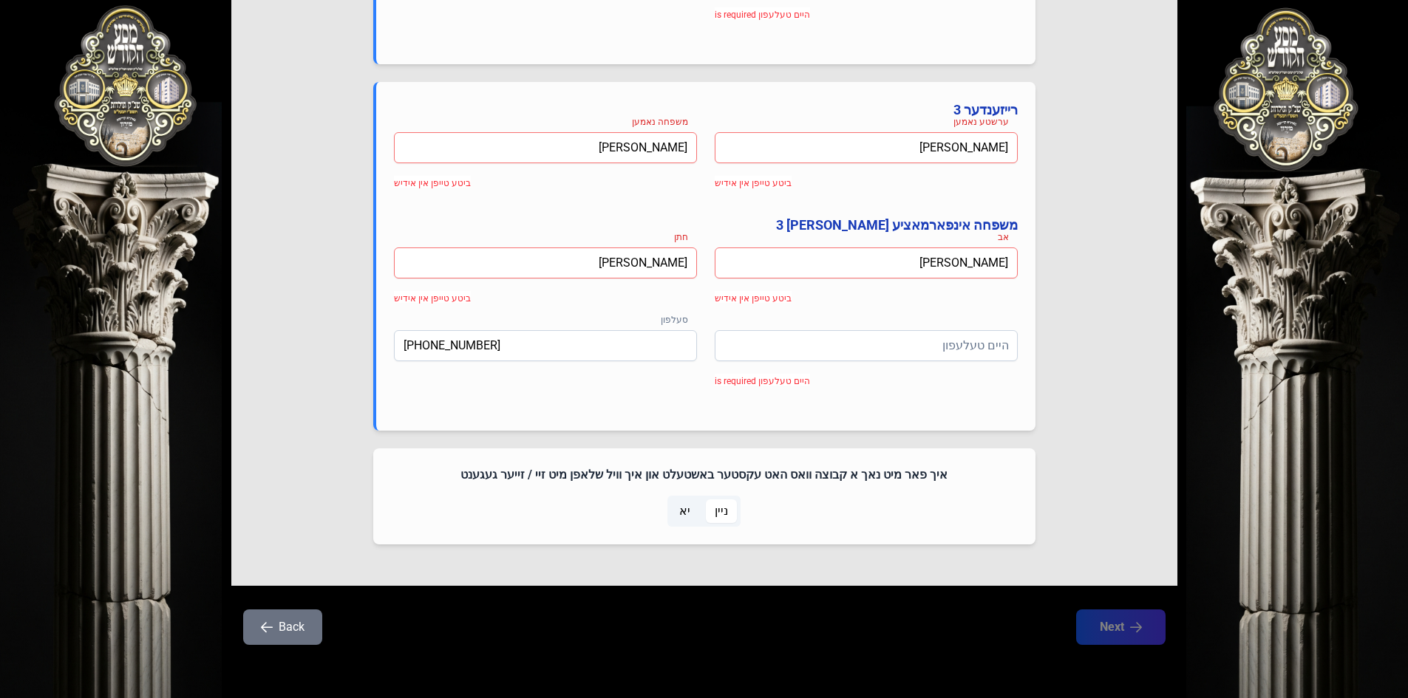
click at [725, 512] on span "ניין" at bounding box center [721, 512] width 13 height 18
click at [724, 510] on span "ניין" at bounding box center [721, 512] width 13 height 18
click at [714, 521] on span "ניין" at bounding box center [721, 512] width 31 height 24
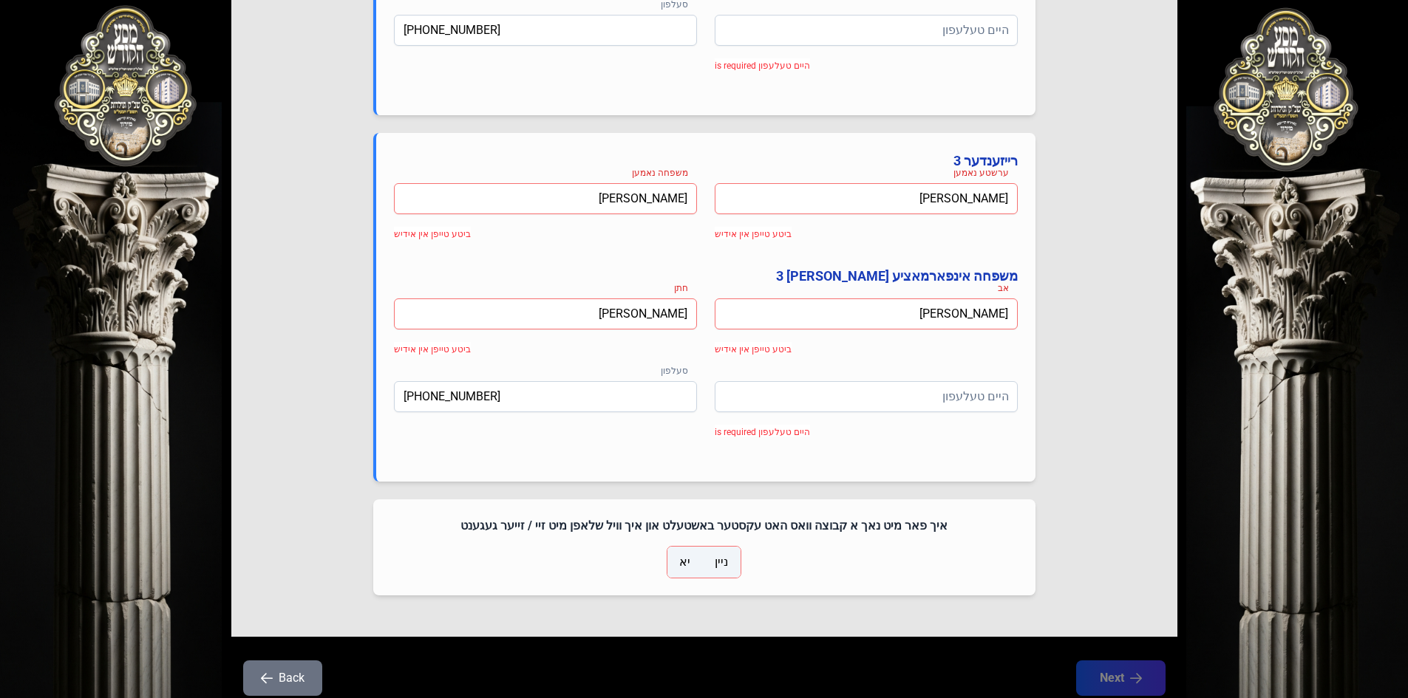
scroll to position [1363, 0]
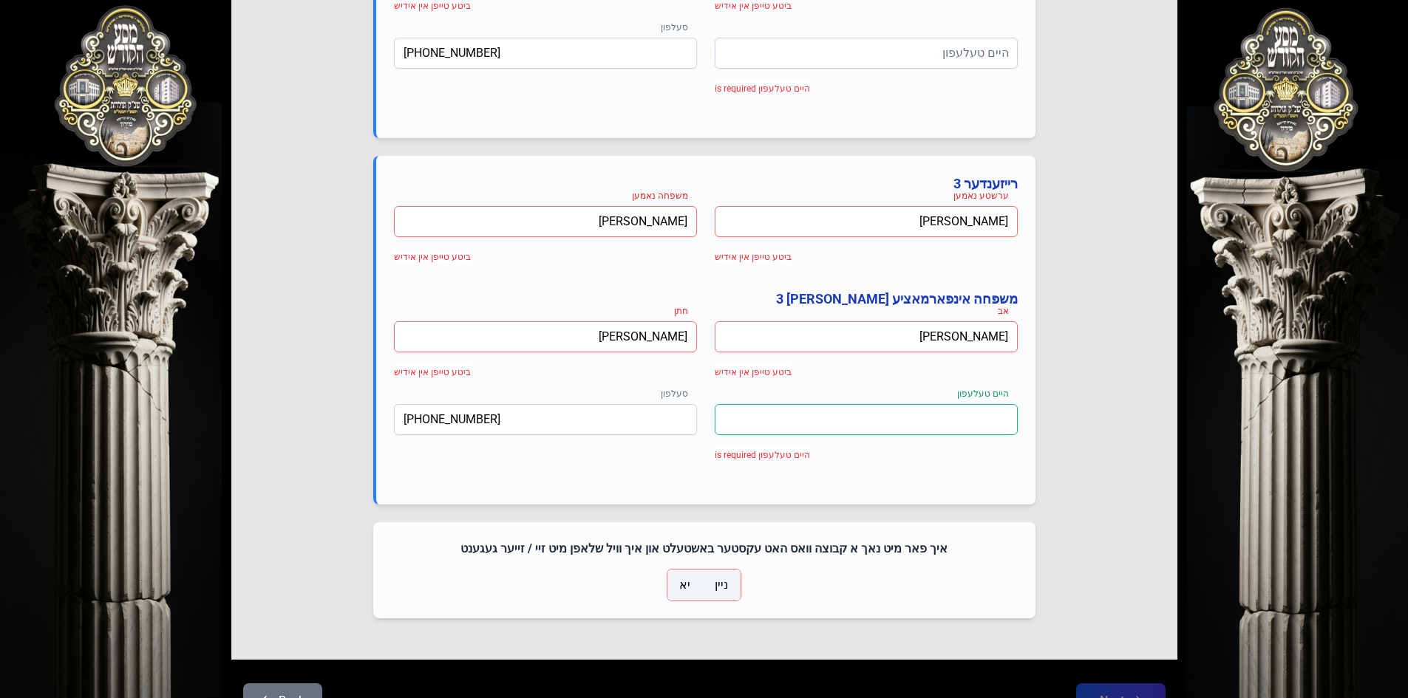
click at [843, 421] on input at bounding box center [866, 419] width 303 height 31
click at [728, 420] on input "(854) 924-0" at bounding box center [866, 419] width 303 height 31
drag, startPoint x: 726, startPoint y: 420, endPoint x: 934, endPoint y: 417, distance: 208.4
click at [934, 417] on input "[PHONE_NUMBER]" at bounding box center [866, 419] width 303 height 31
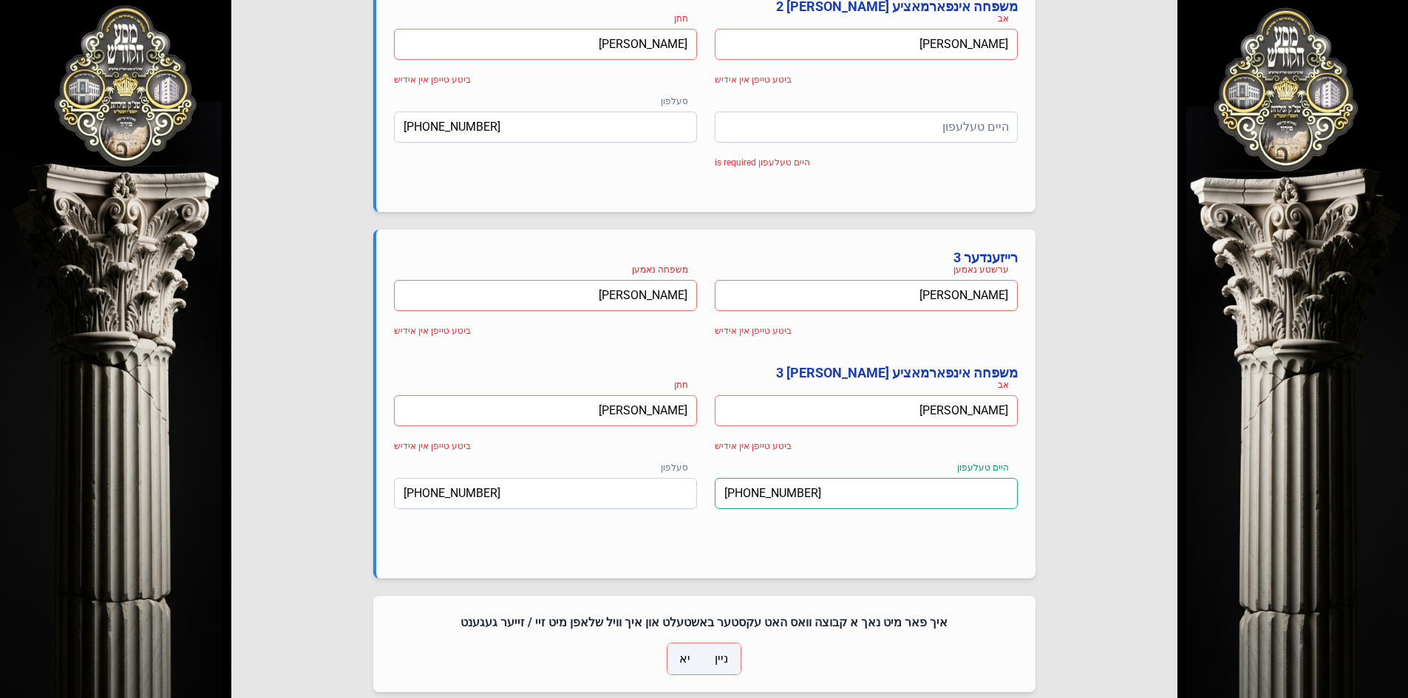
scroll to position [1215, 0]
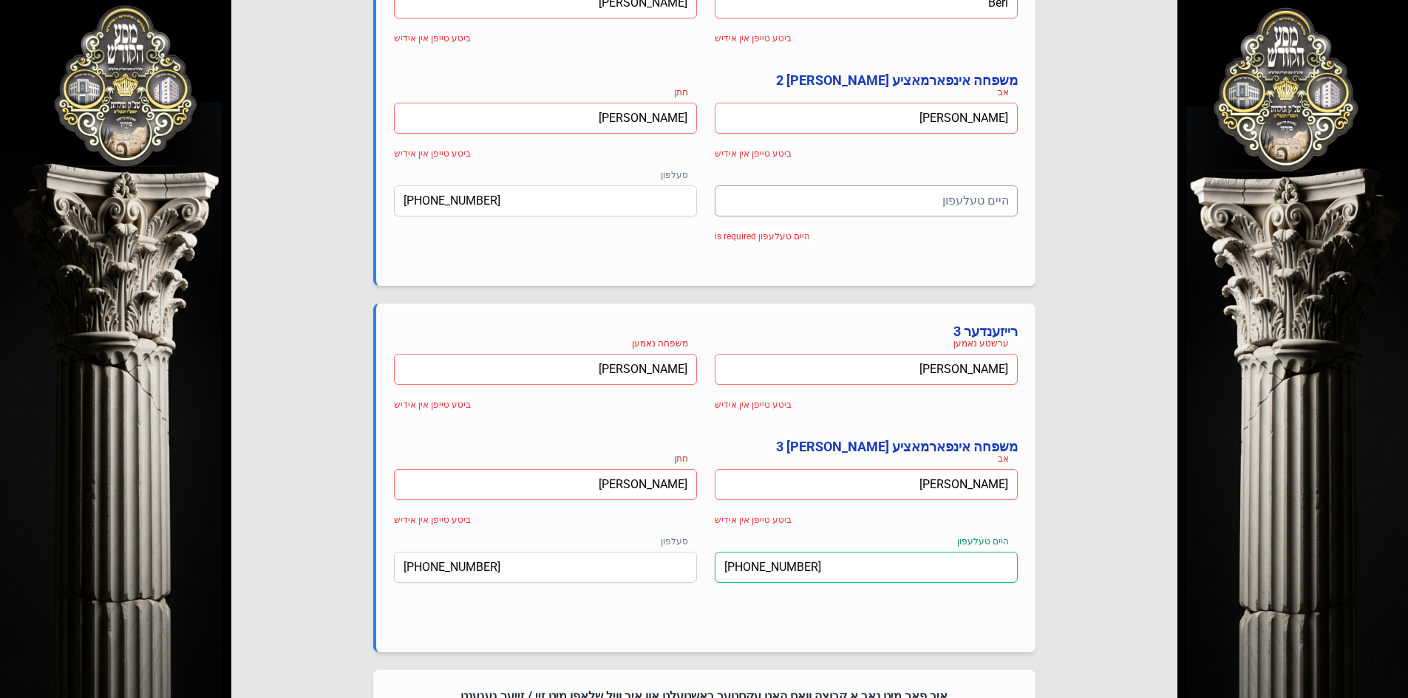
type input "[PHONE_NUMBER]"
click at [811, 201] on input at bounding box center [866, 201] width 303 height 31
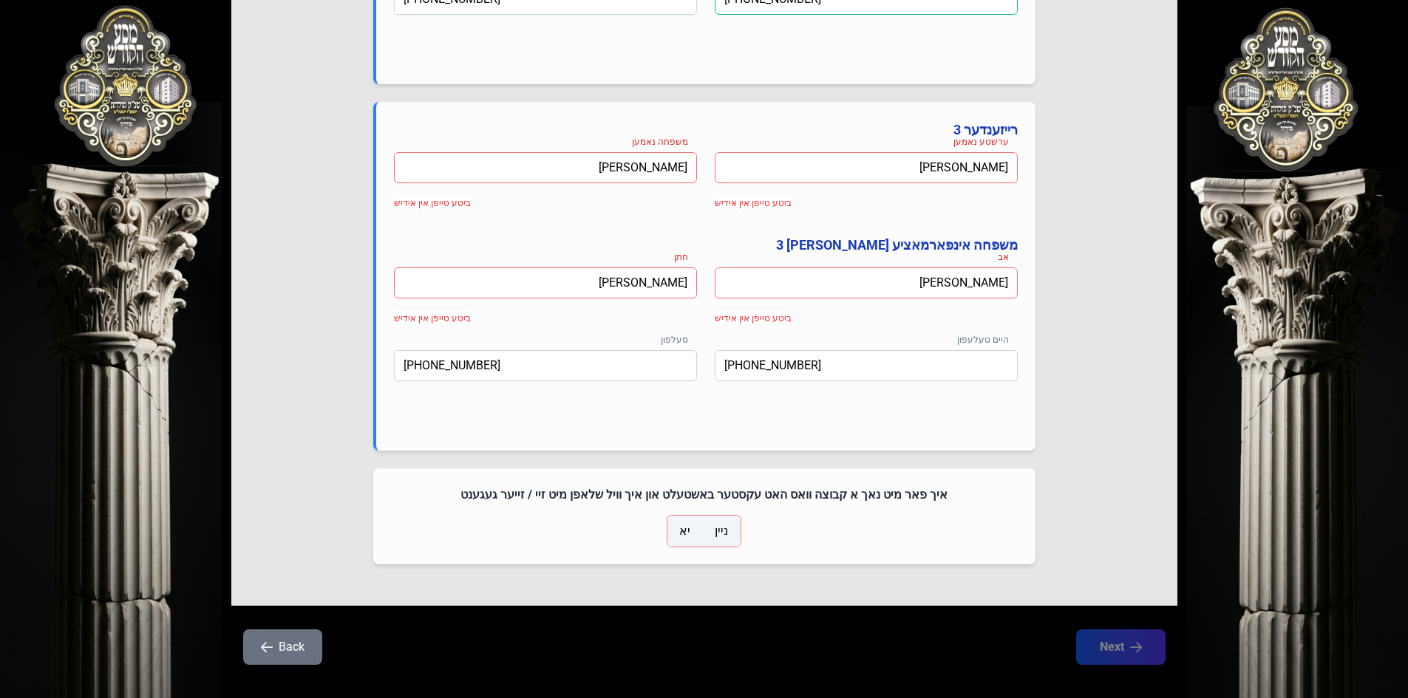
scroll to position [1437, 0]
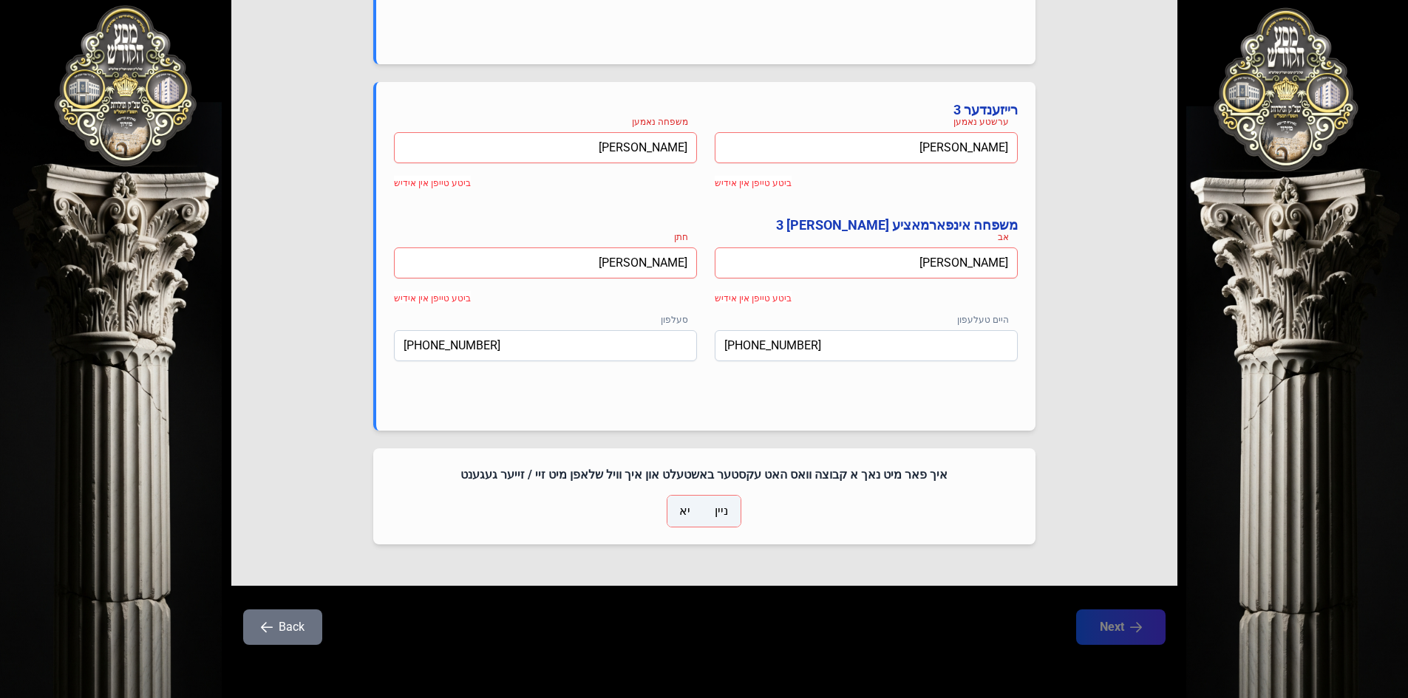
type input "[PHONE_NUMBER]"
click at [719, 505] on span "ניין" at bounding box center [721, 512] width 13 height 18
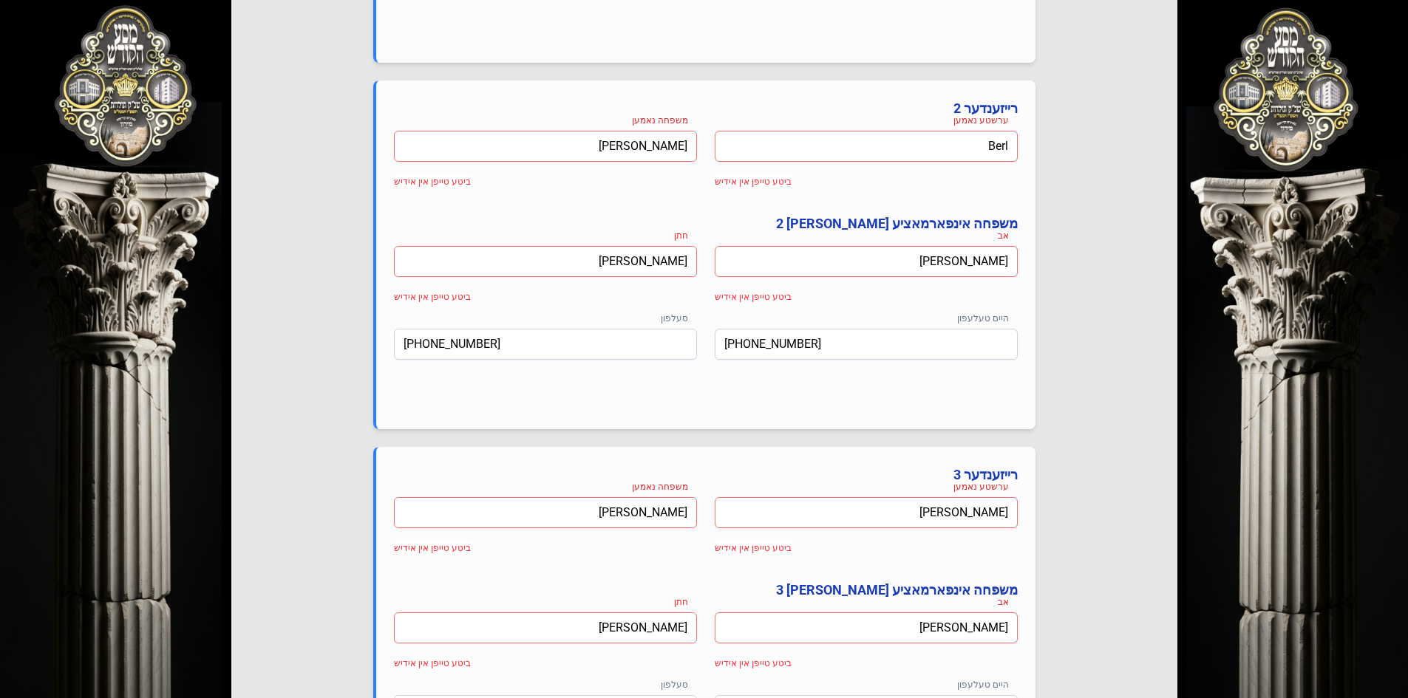
scroll to position [1067, 0]
